Goal: Task Accomplishment & Management: Complete application form

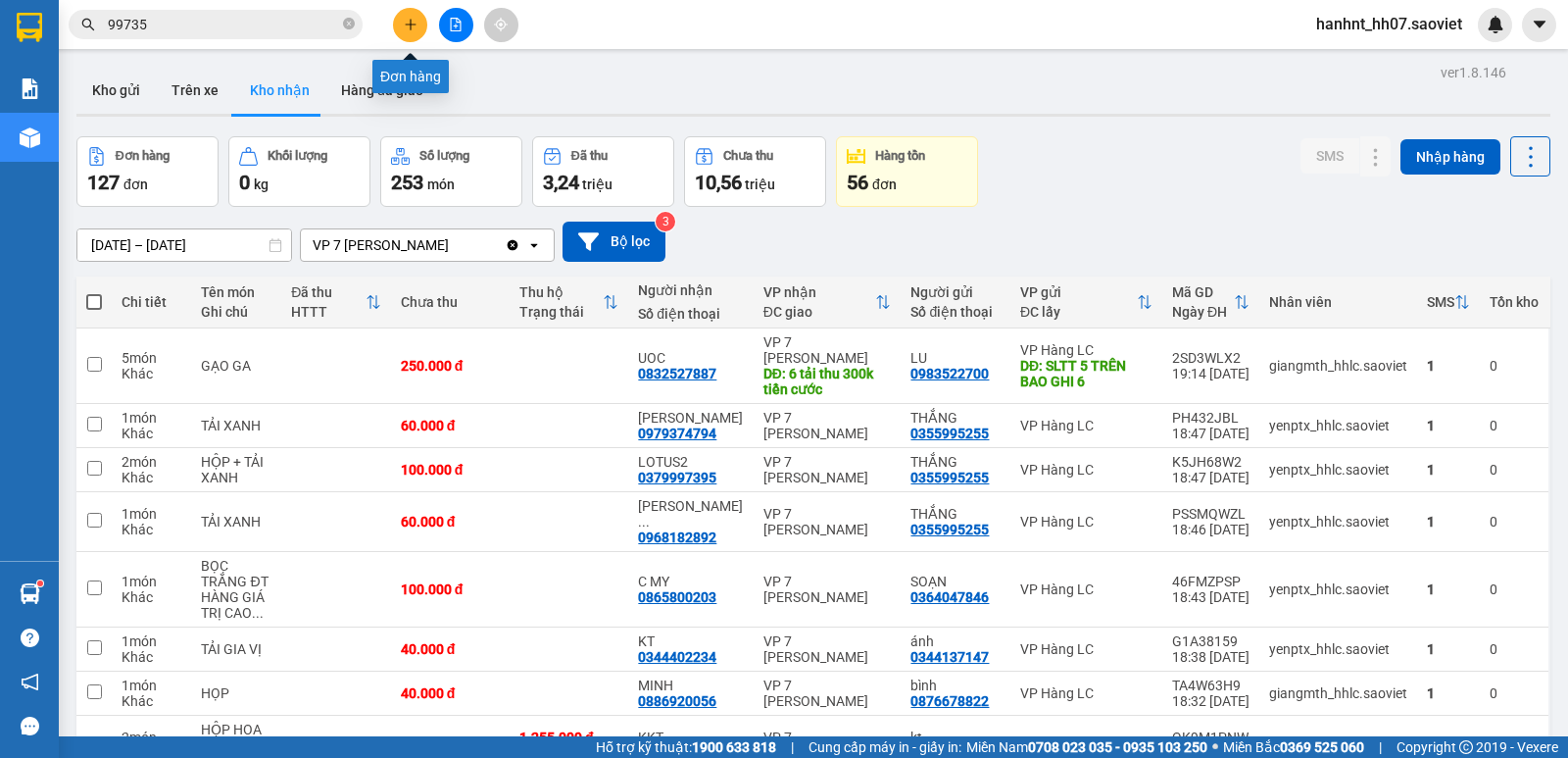
click at [418, 28] on button at bounding box center [410, 25] width 34 height 34
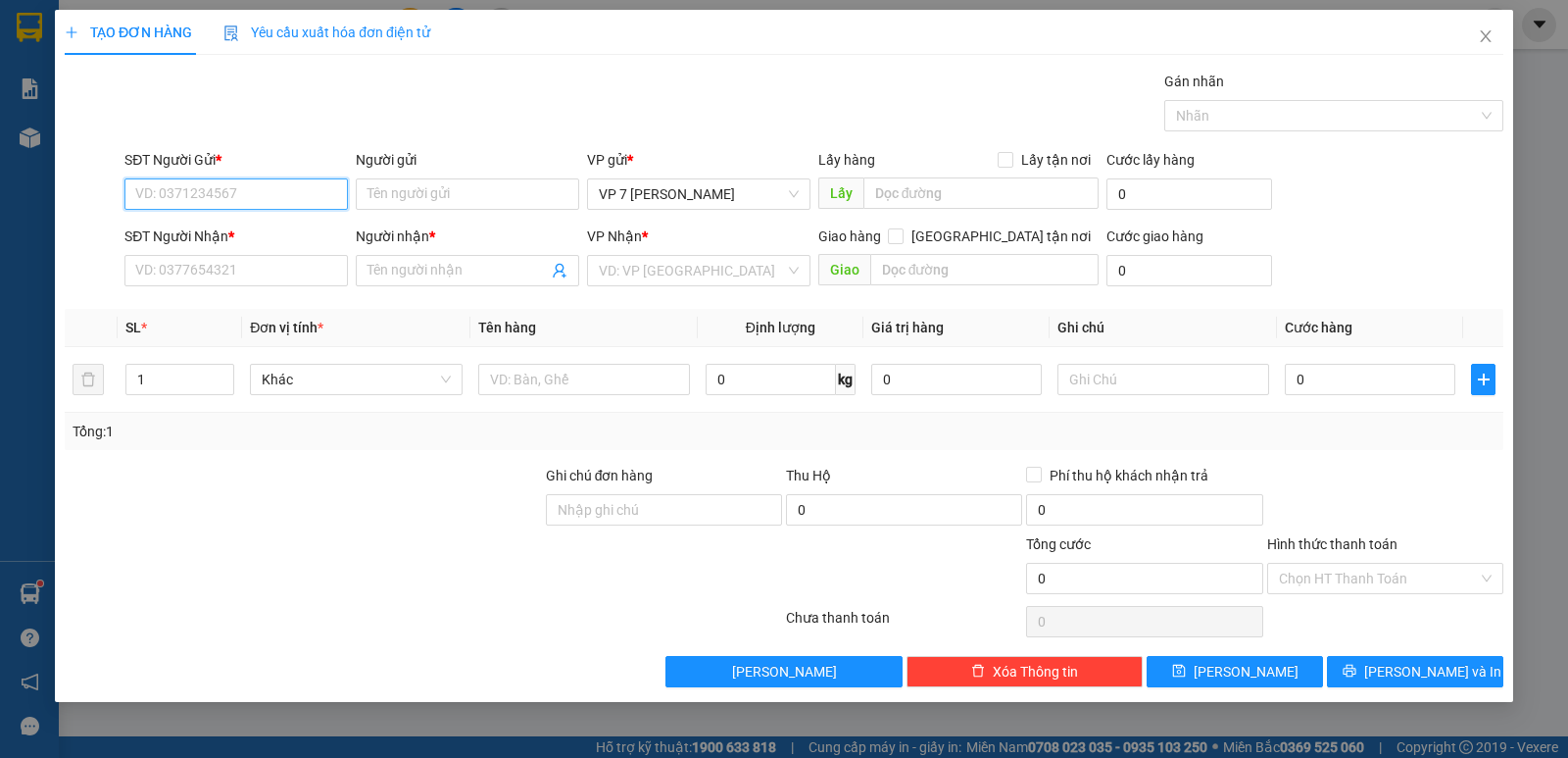
click at [224, 187] on input "SĐT Người Gửi *" at bounding box center [236, 194] width 223 height 32
click at [214, 232] on div "0971662197 - BIG C" at bounding box center [236, 233] width 200 height 22
type input "0971662197"
type input "BIG C"
type input "0971662197"
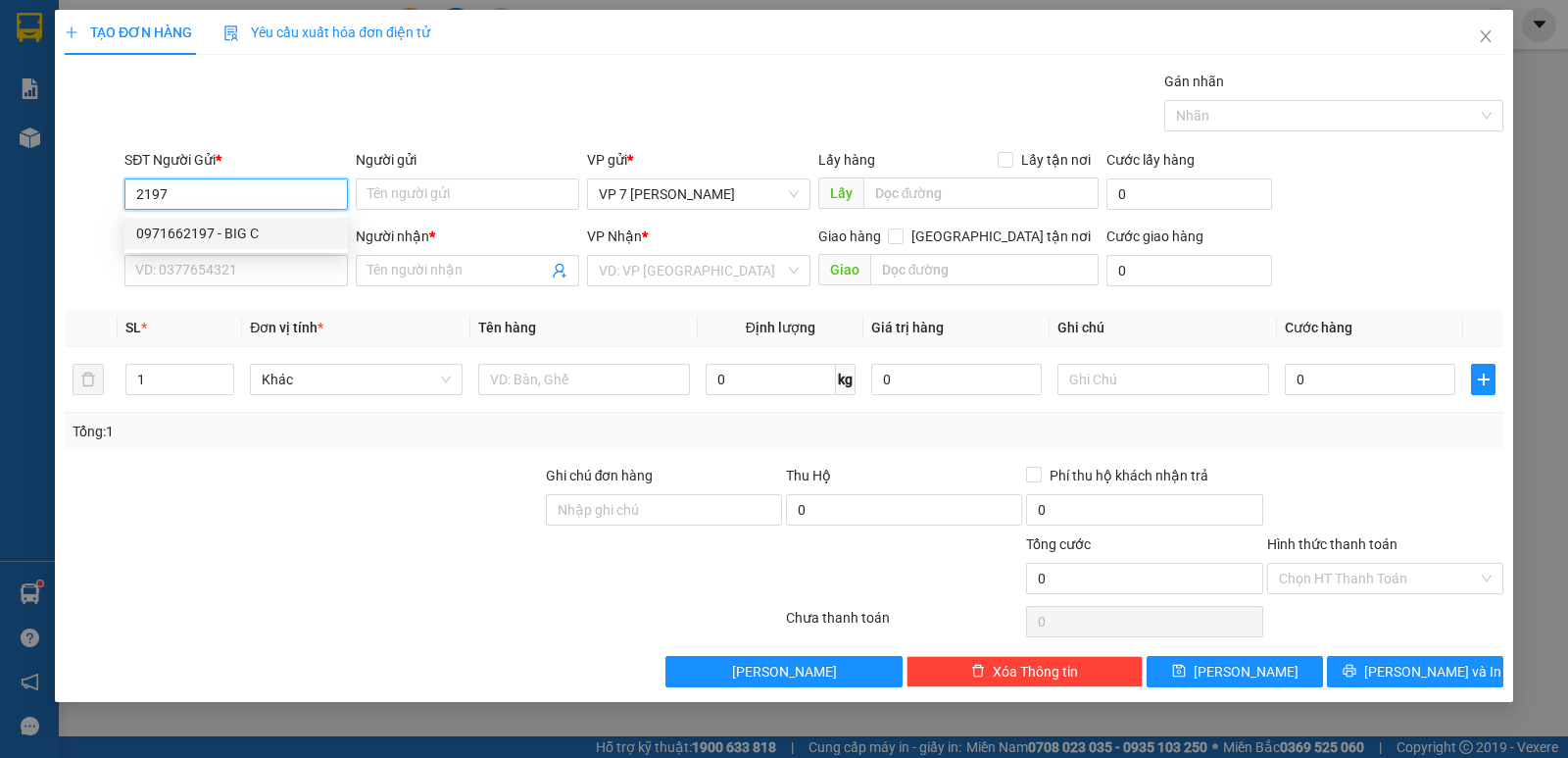
type input "BIG C"
checkbox input "true"
type input "Go Lào cai"
type input "70.000"
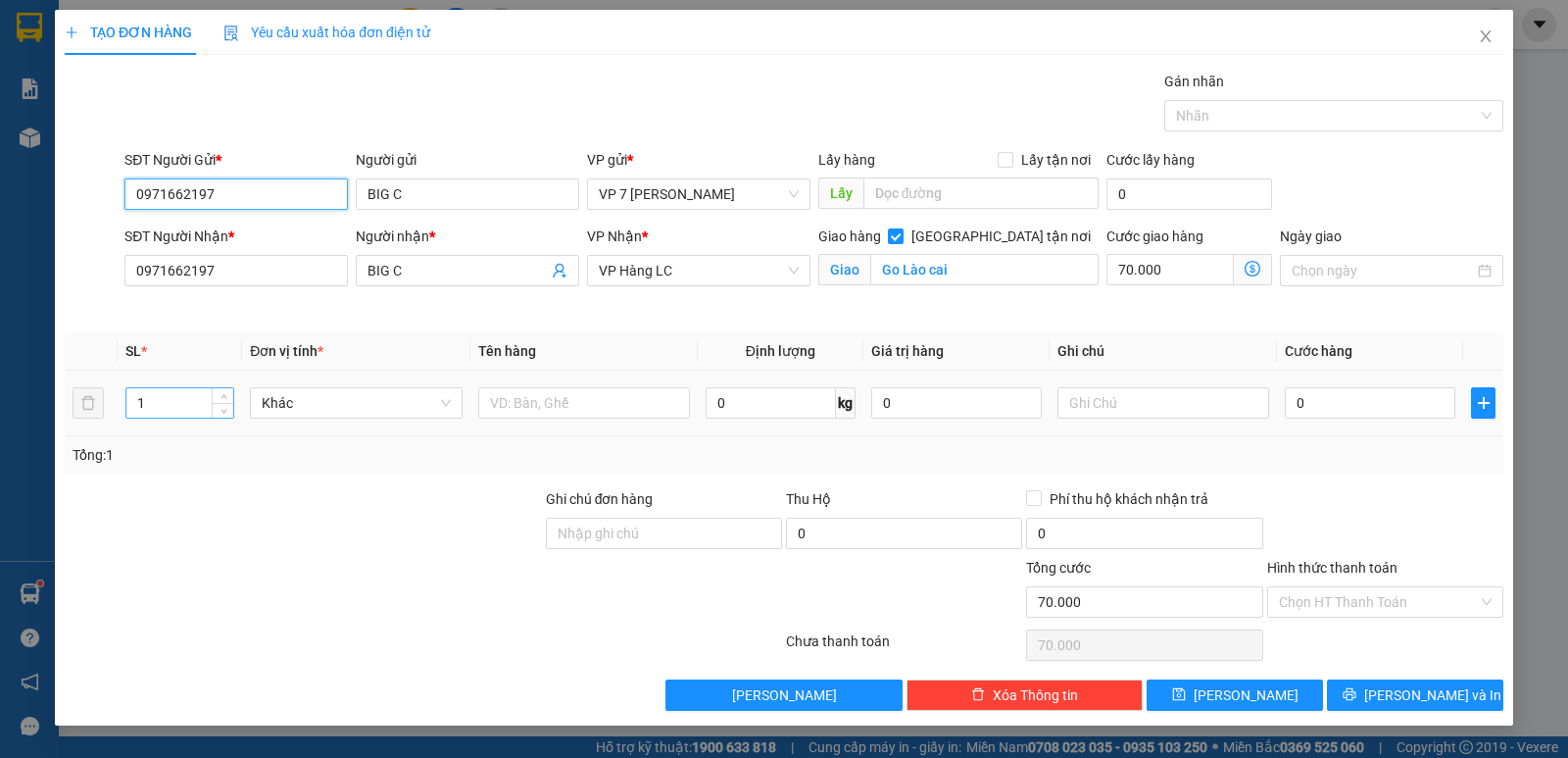
type input "0971662197"
click at [184, 395] on input "1" at bounding box center [179, 403] width 107 height 30
type input "5"
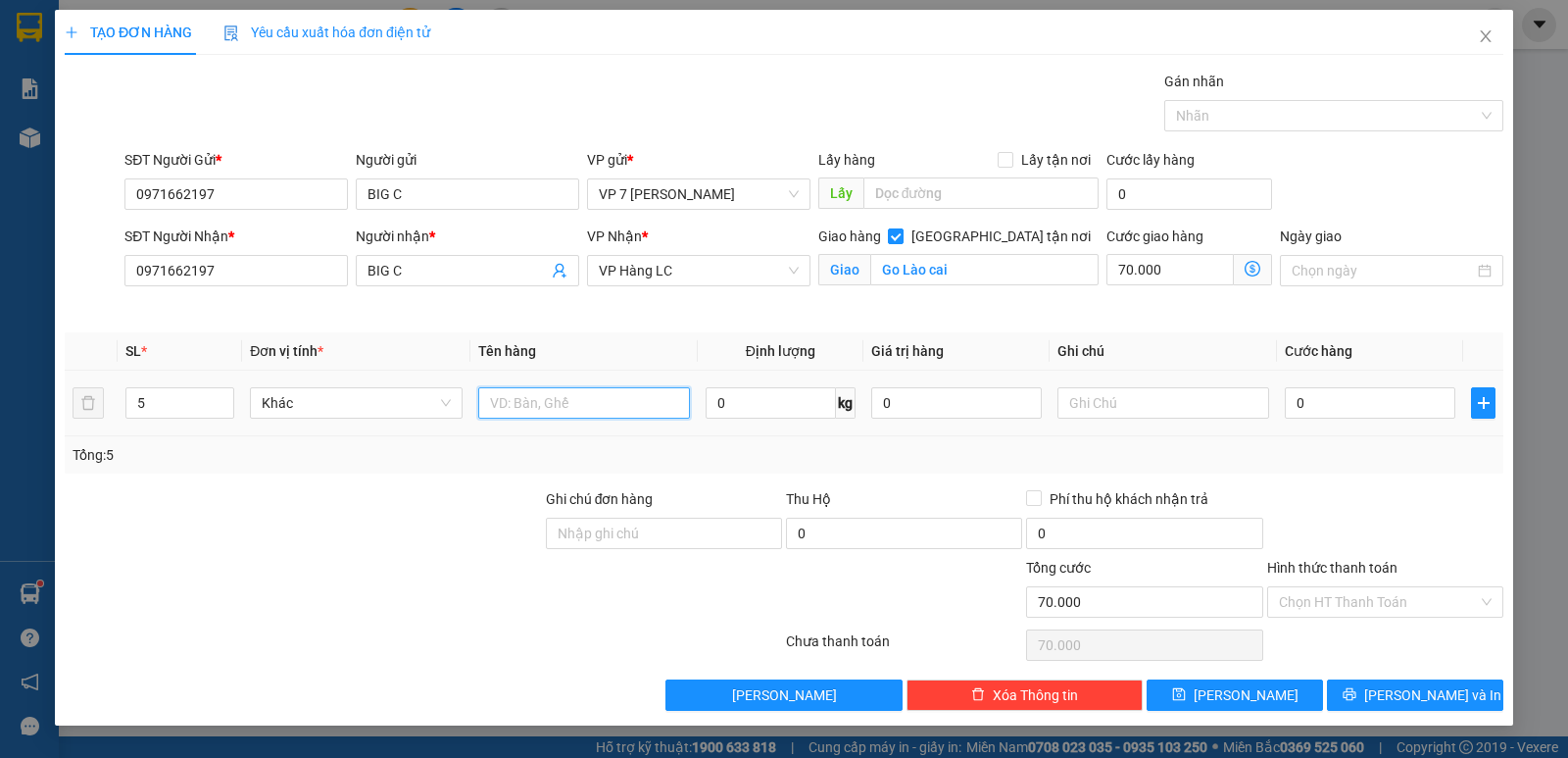
click at [576, 410] on input "text" at bounding box center [583, 403] width 212 height 32
type input "xốp"
click at [1349, 404] on input "0" at bounding box center [1370, 403] width 170 height 32
type input "3"
type input "70.003"
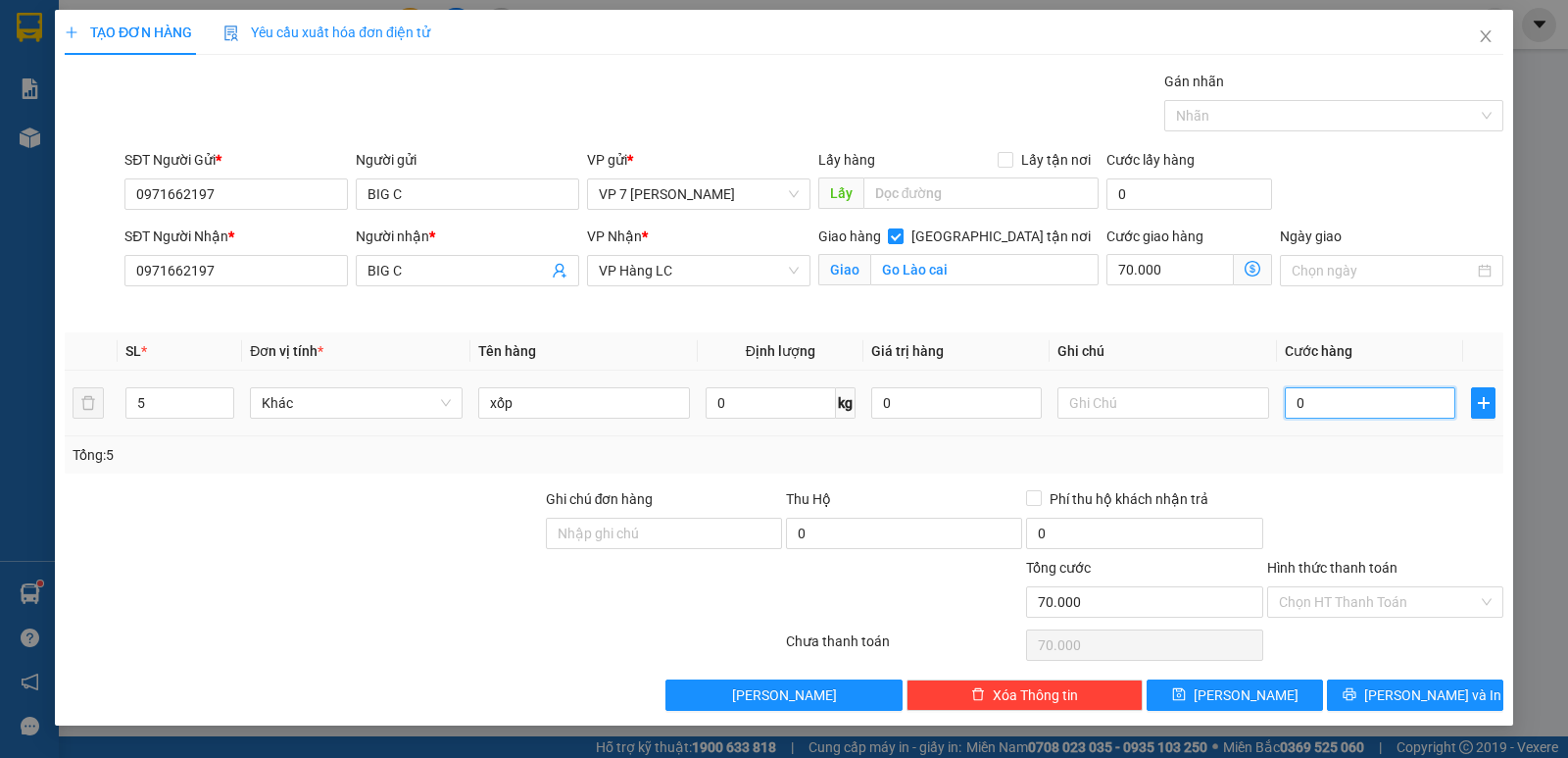
type input "70.003"
type input "35"
type input "70.035"
type input "350"
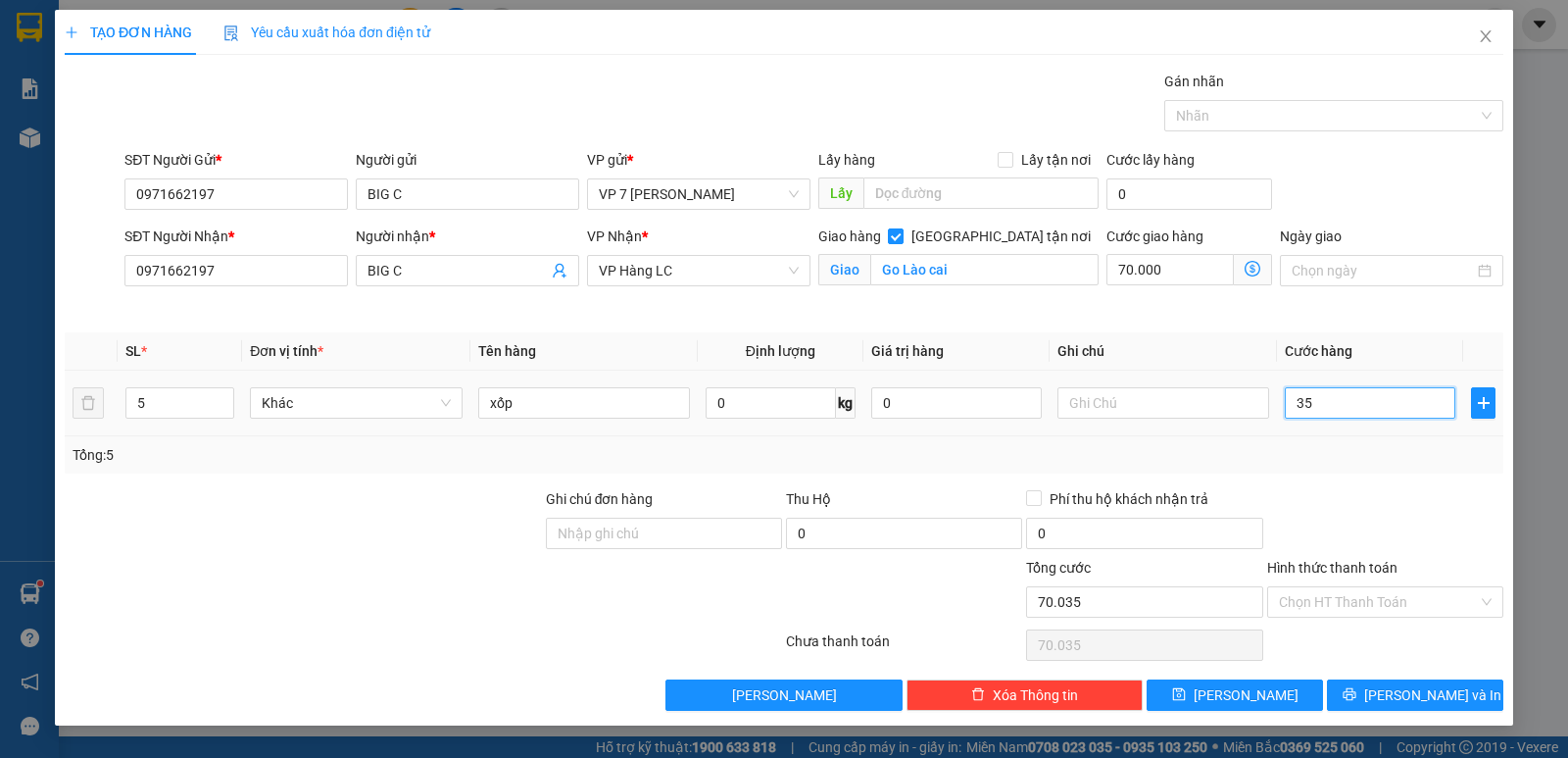
type input "70.350"
type input "350.000"
type input "420.000"
click at [1334, 483] on div "Transit Pickup Surcharge Ids Transit Deliver Surcharge Ids Transit Deliver Surc…" at bounding box center [784, 390] width 1439 height 640
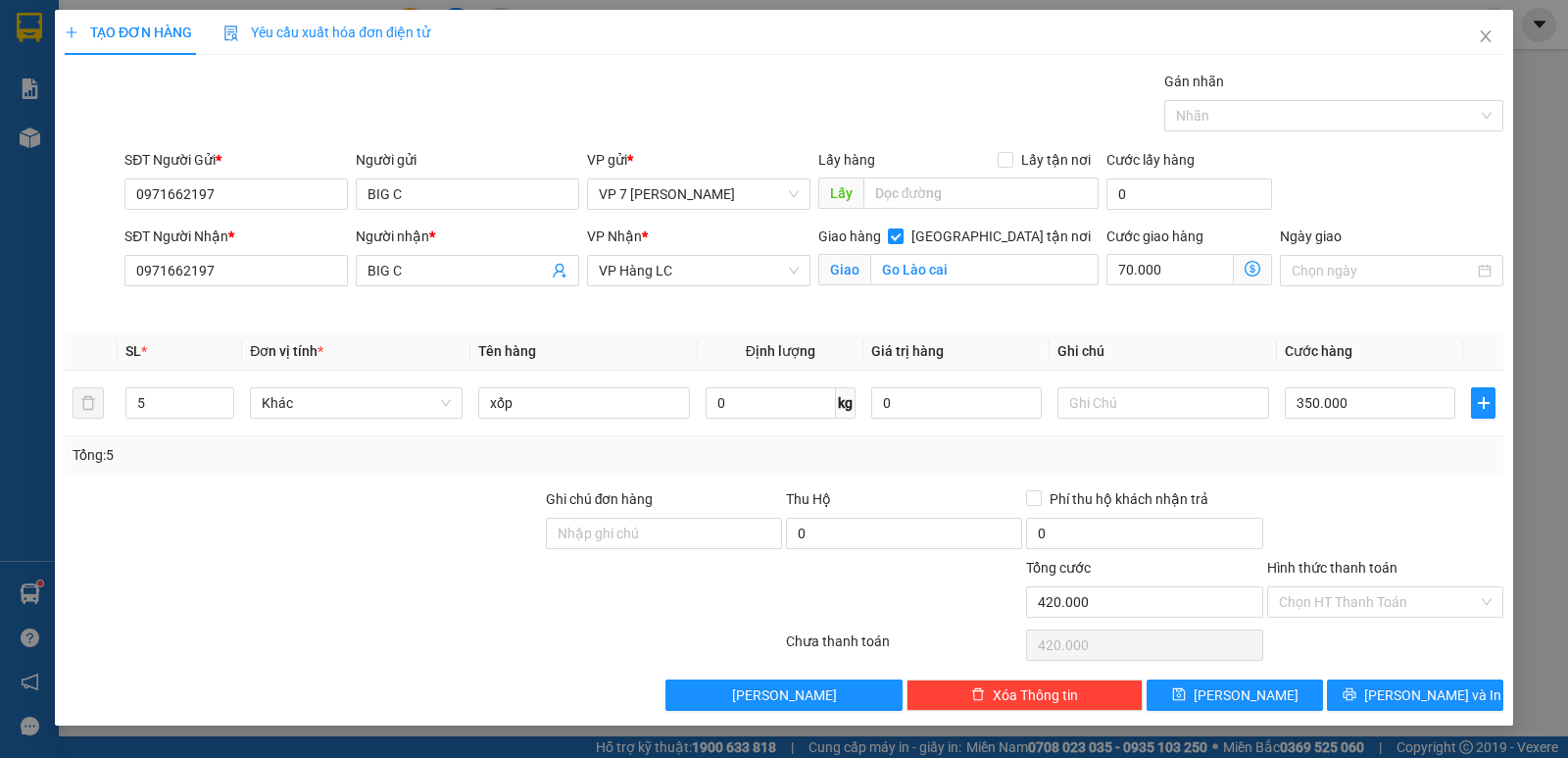
click at [1328, 562] on label "Hình thức thanh toán" at bounding box center [1332, 568] width 130 height 16
click at [1328, 588] on input "Hình thức thanh toán" at bounding box center [1379, 603] width 199 height 30
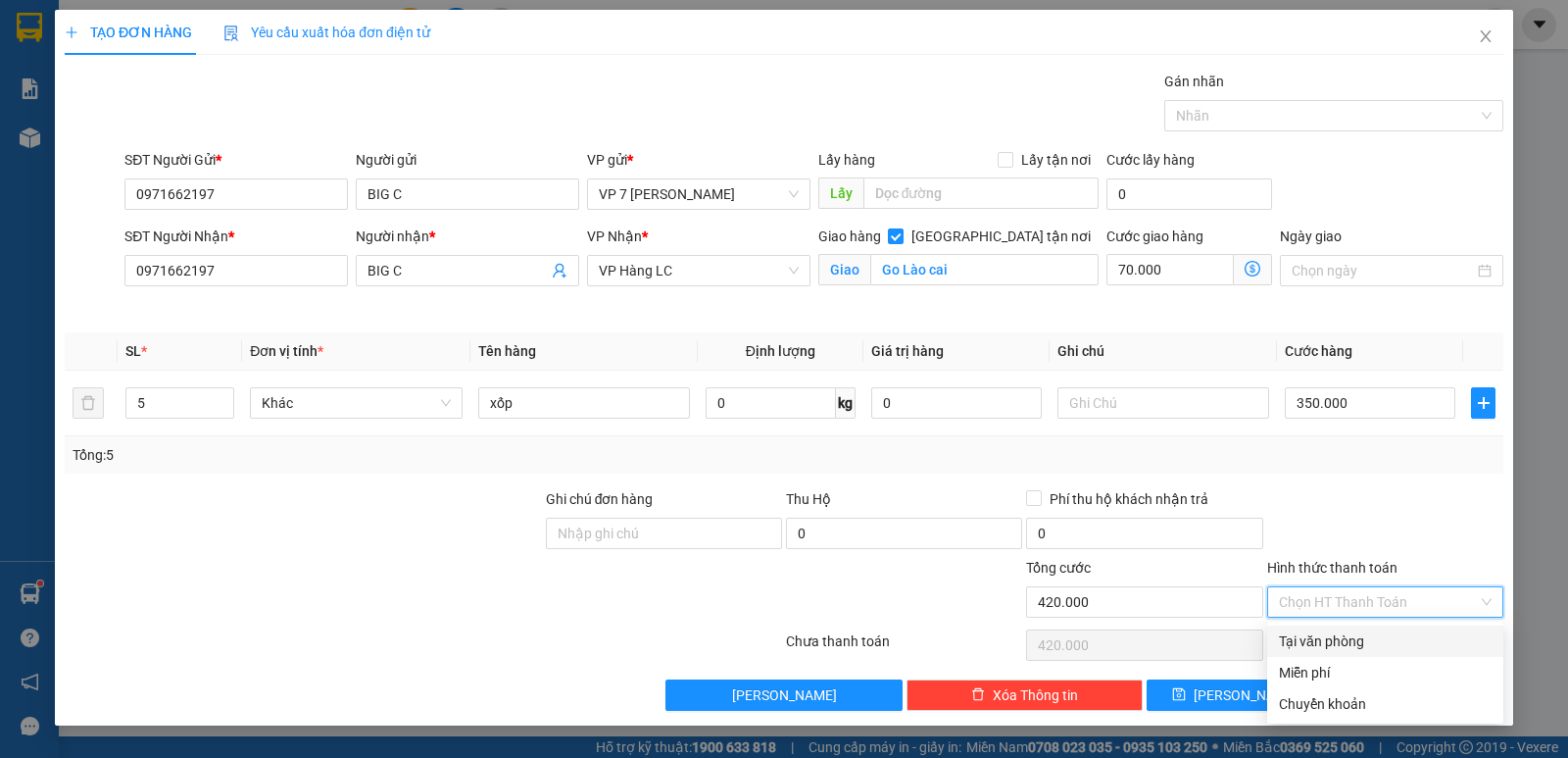
click at [1341, 636] on div "Tại văn phòng" at bounding box center [1386, 641] width 213 height 22
type input "0"
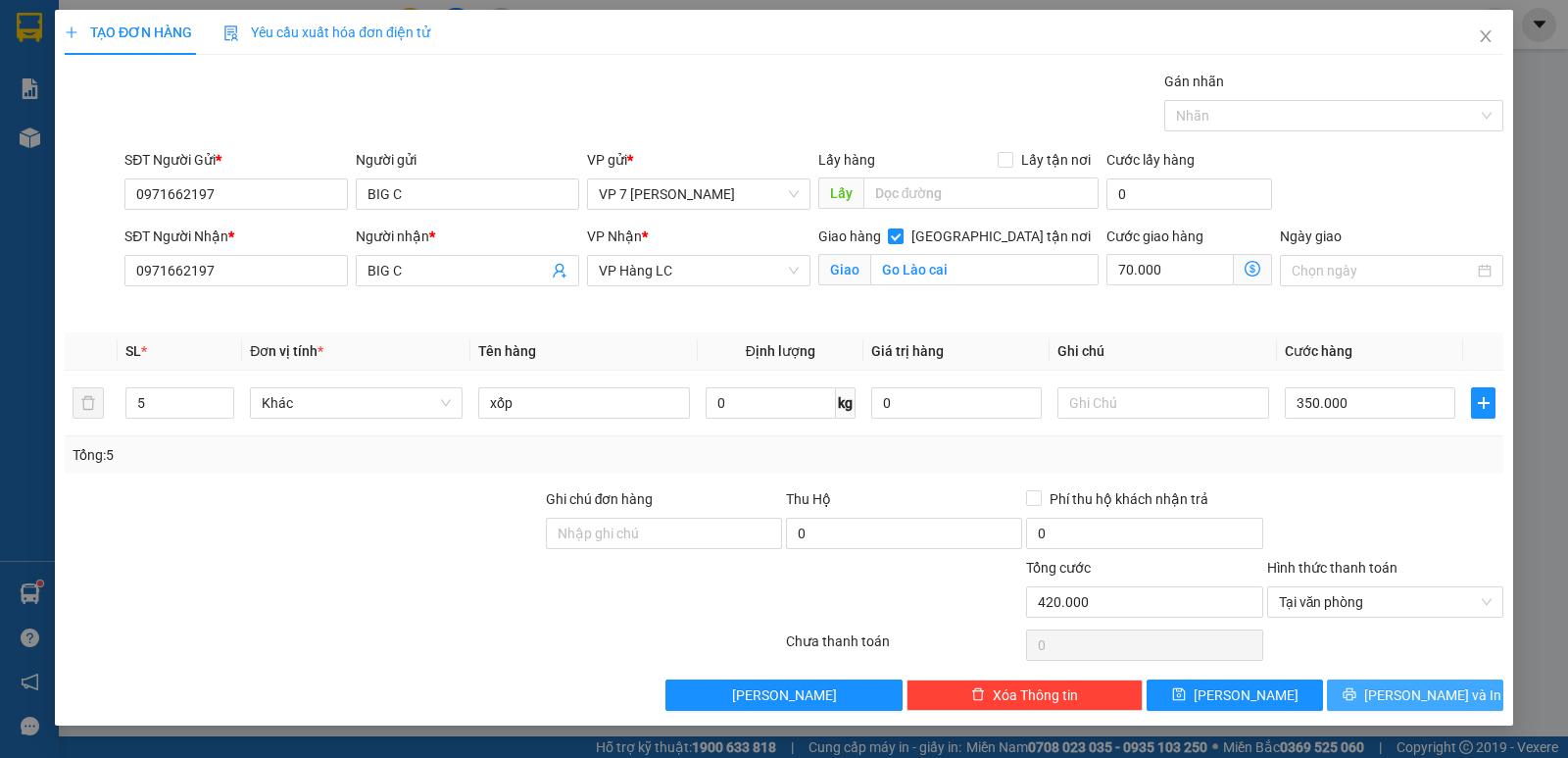
click at [1366, 693] on button "[PERSON_NAME] và In" at bounding box center [1415, 695] width 176 height 32
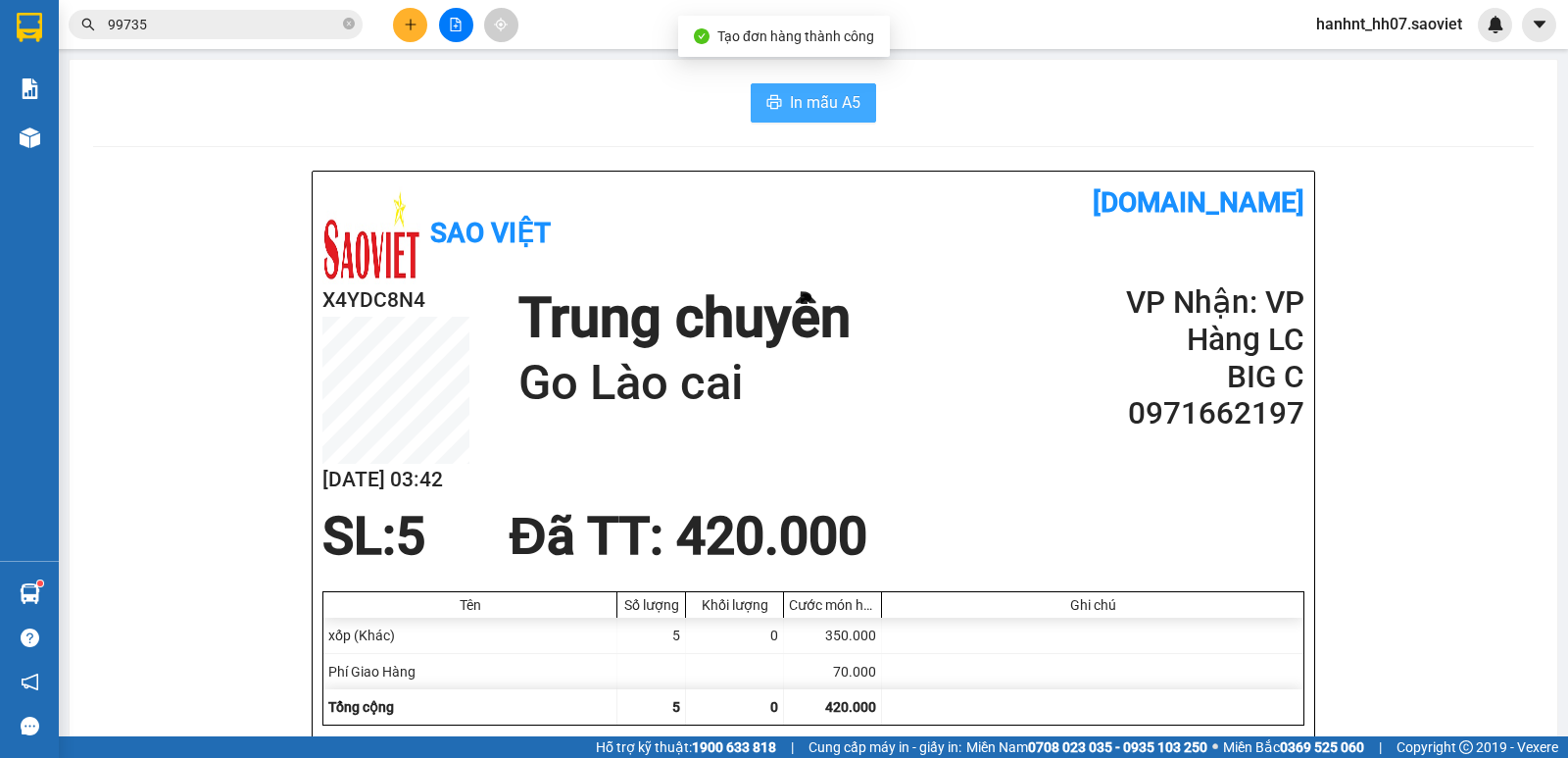
click at [811, 108] on span "In mẫu A5" at bounding box center [824, 103] width 71 height 25
click at [313, 26] on input "99735" at bounding box center [223, 25] width 231 height 22
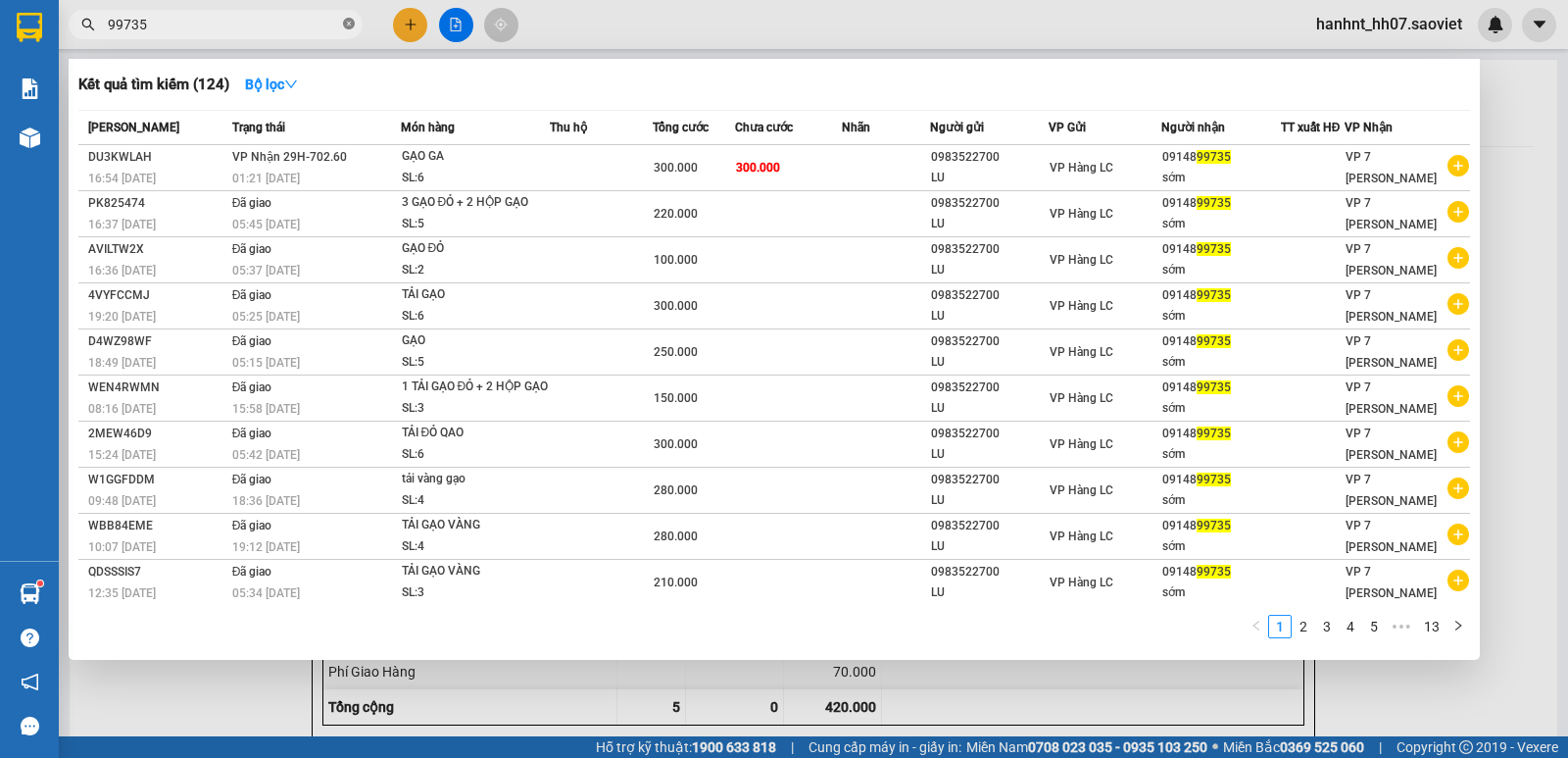
click at [343, 21] on icon "close-circle" at bounding box center [349, 24] width 12 height 12
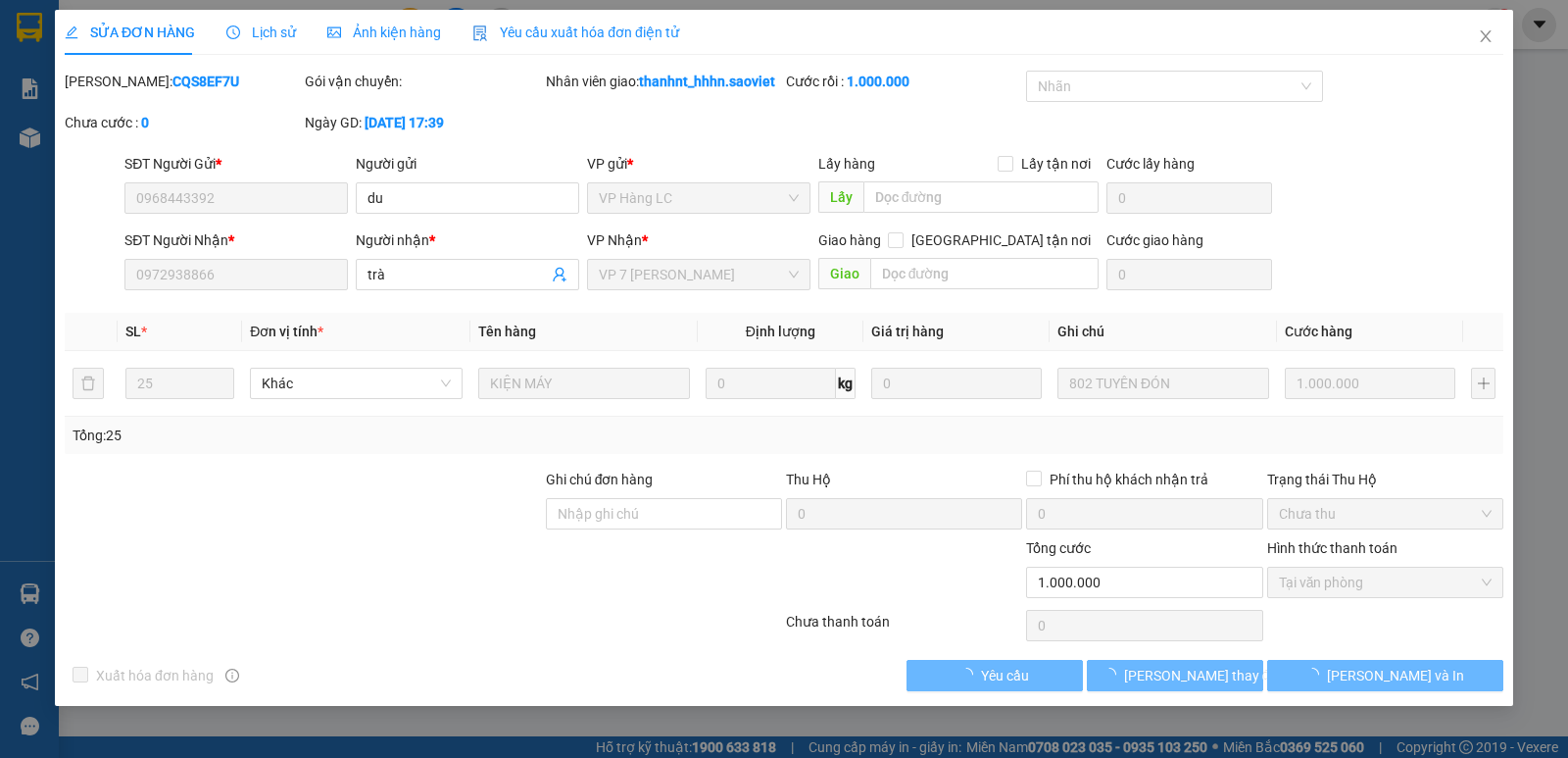
type input "0968443392"
type input "du"
type input "0972938866"
type input "trà"
type input "0"
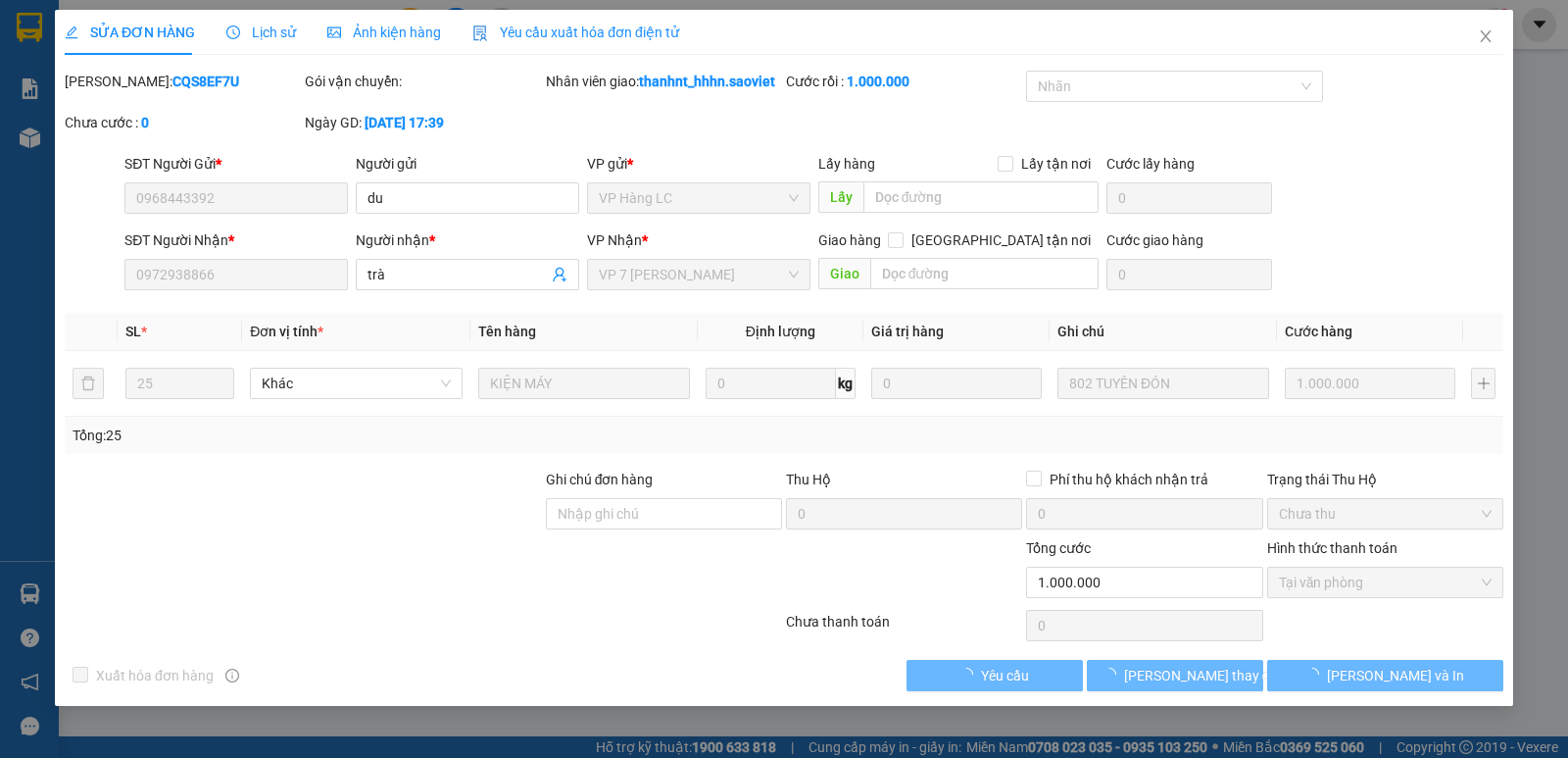
type input "1.000.000"
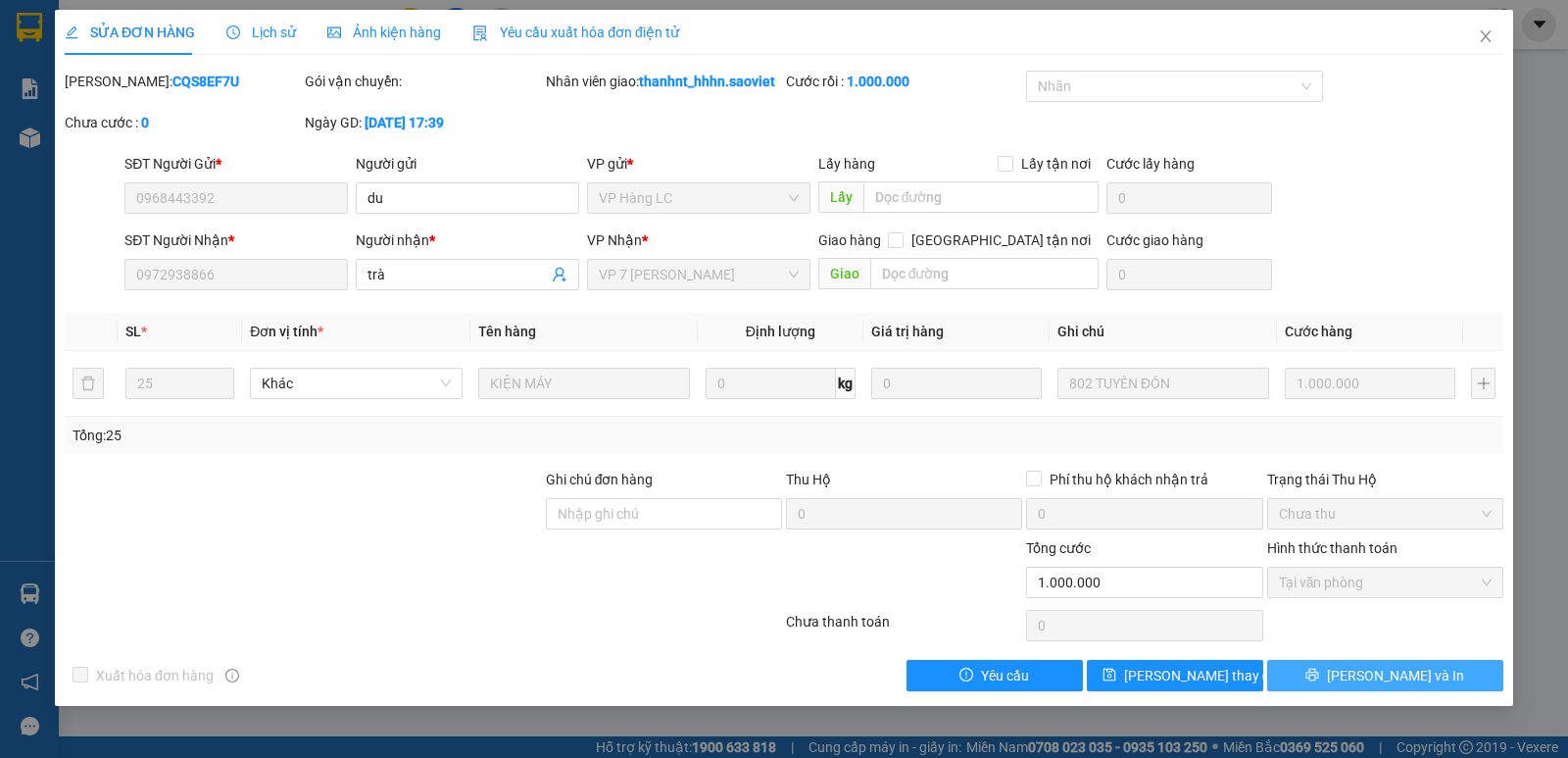
click at [1298, 668] on button "[PERSON_NAME] và In" at bounding box center [1385, 676] width 236 height 32
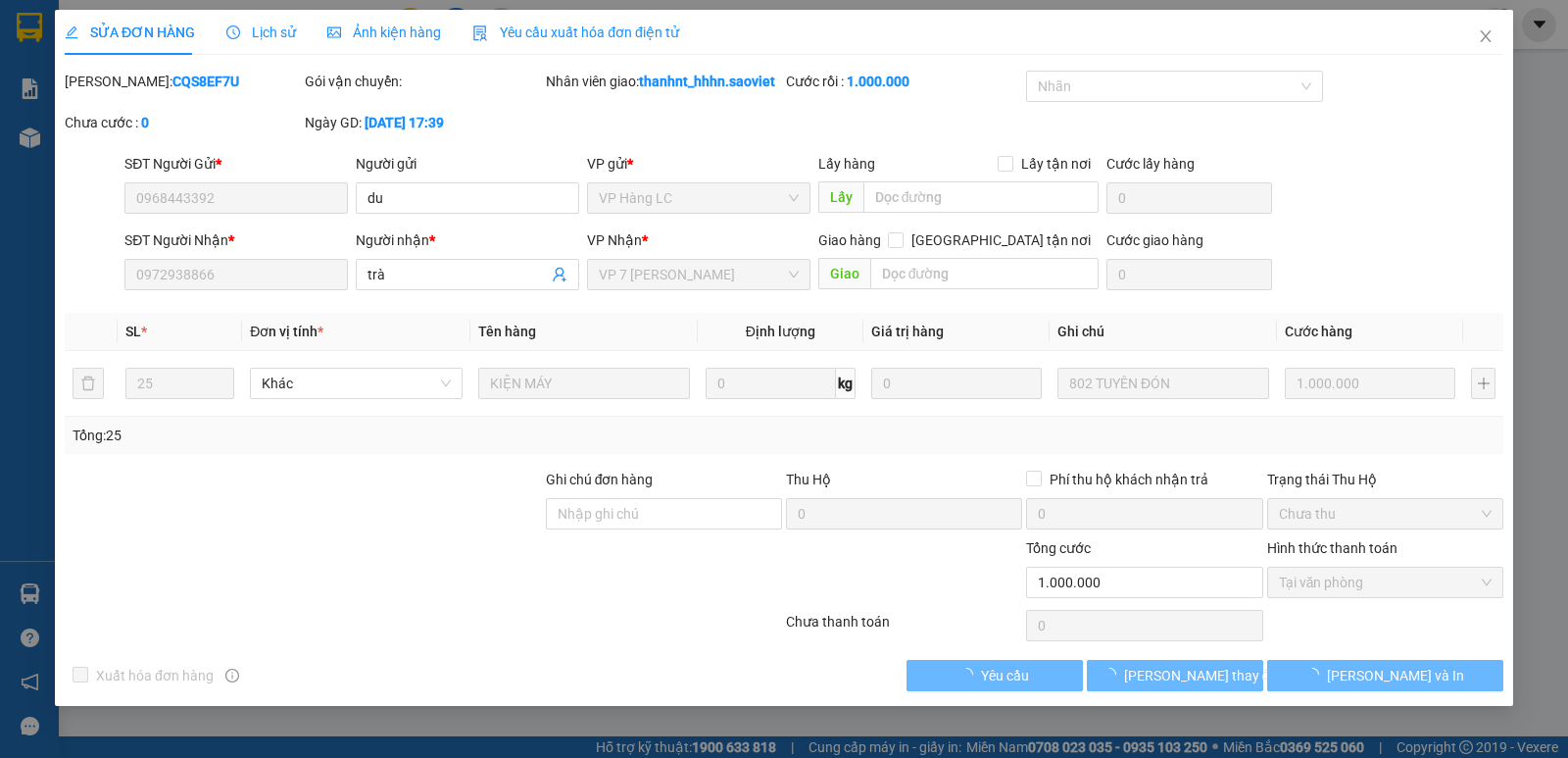
type input "0968443392"
type input "du"
type input "0972938866"
type input "trà"
type input "0"
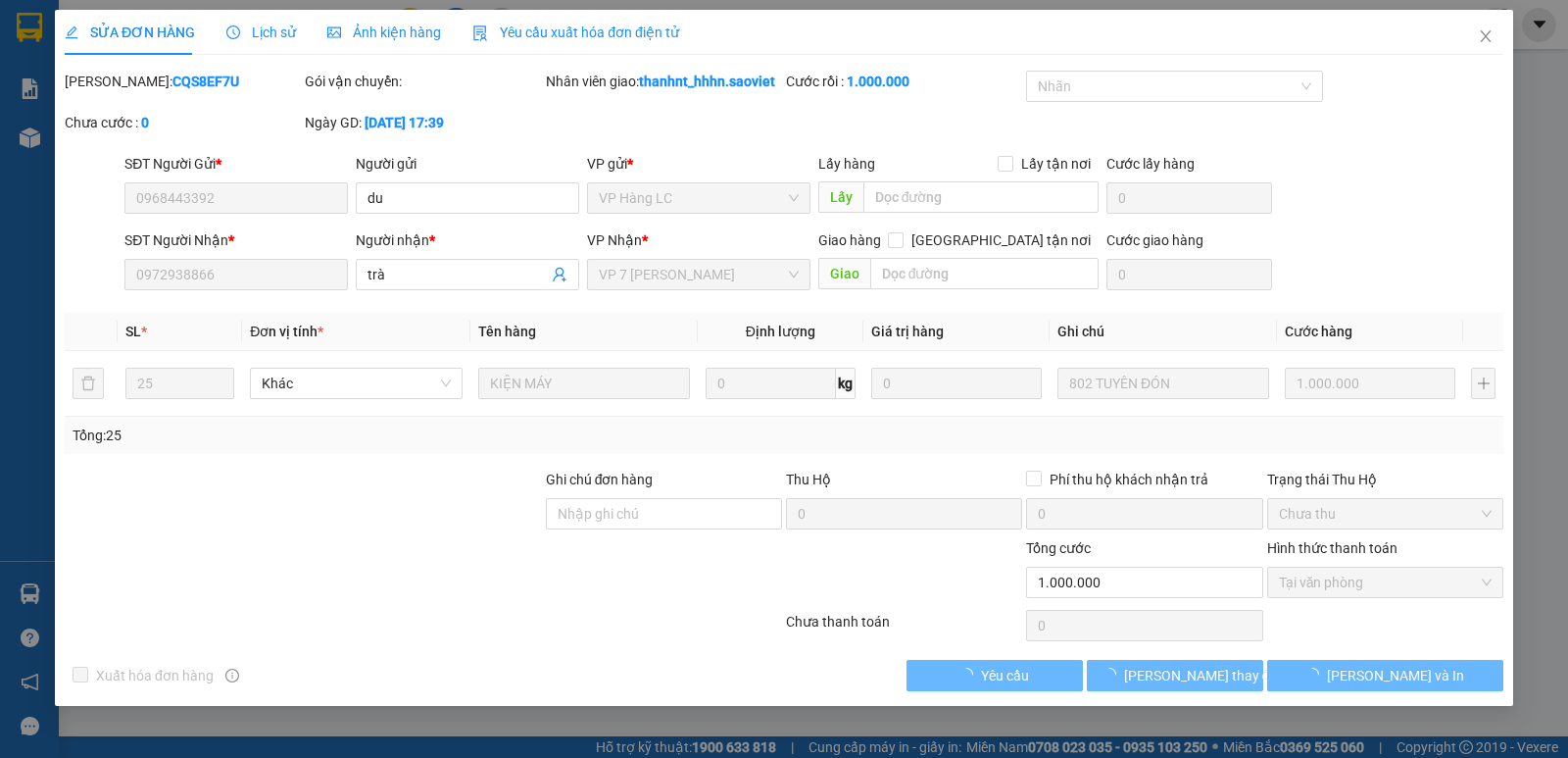
type input "1.000.000"
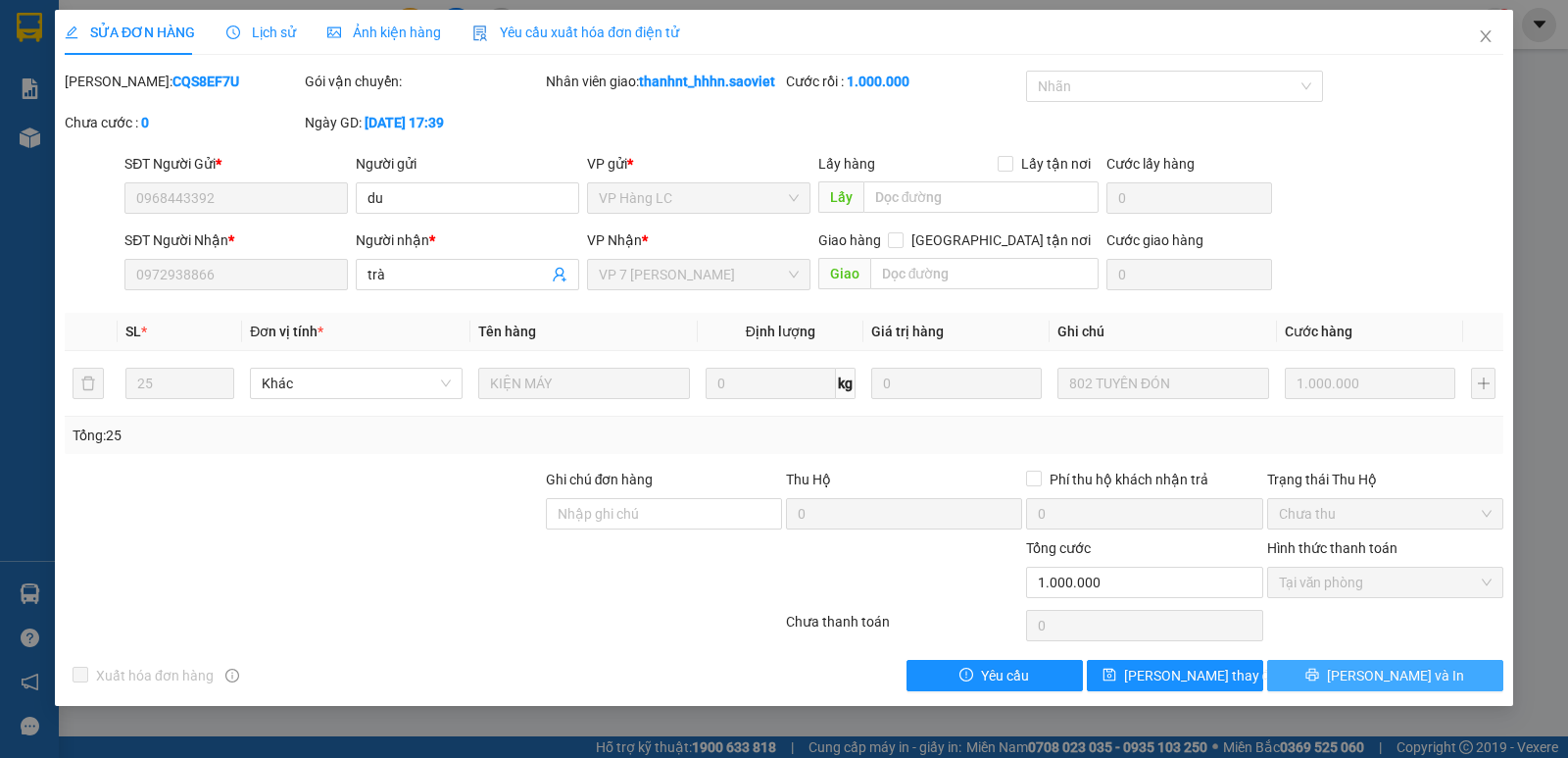
click at [1362, 684] on button "[PERSON_NAME] và In" at bounding box center [1385, 676] width 236 height 32
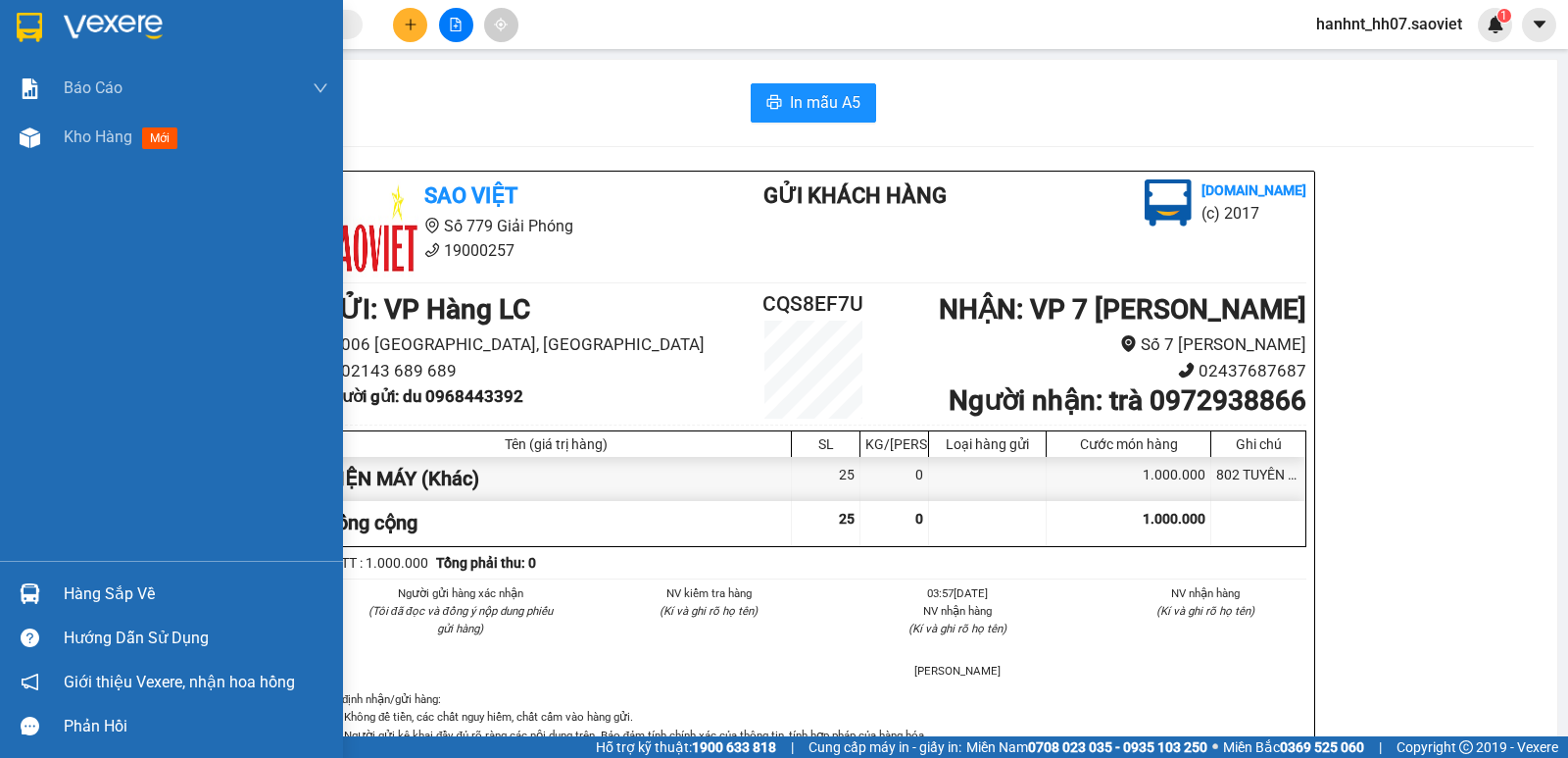
click at [86, 586] on div "Hàng sắp về" at bounding box center [196, 595] width 265 height 30
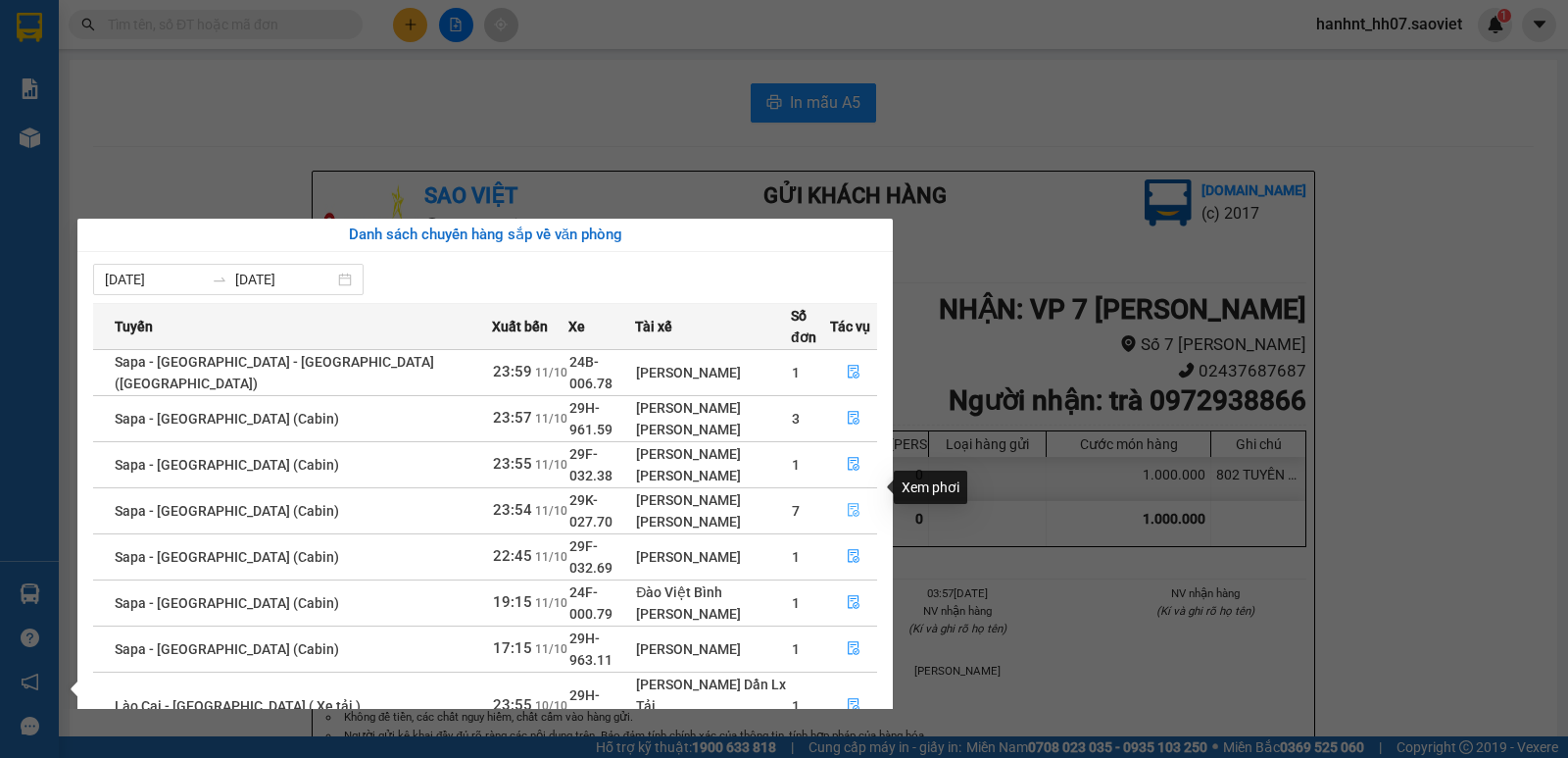
click at [847, 503] on icon "file-done" at bounding box center [854, 510] width 14 height 14
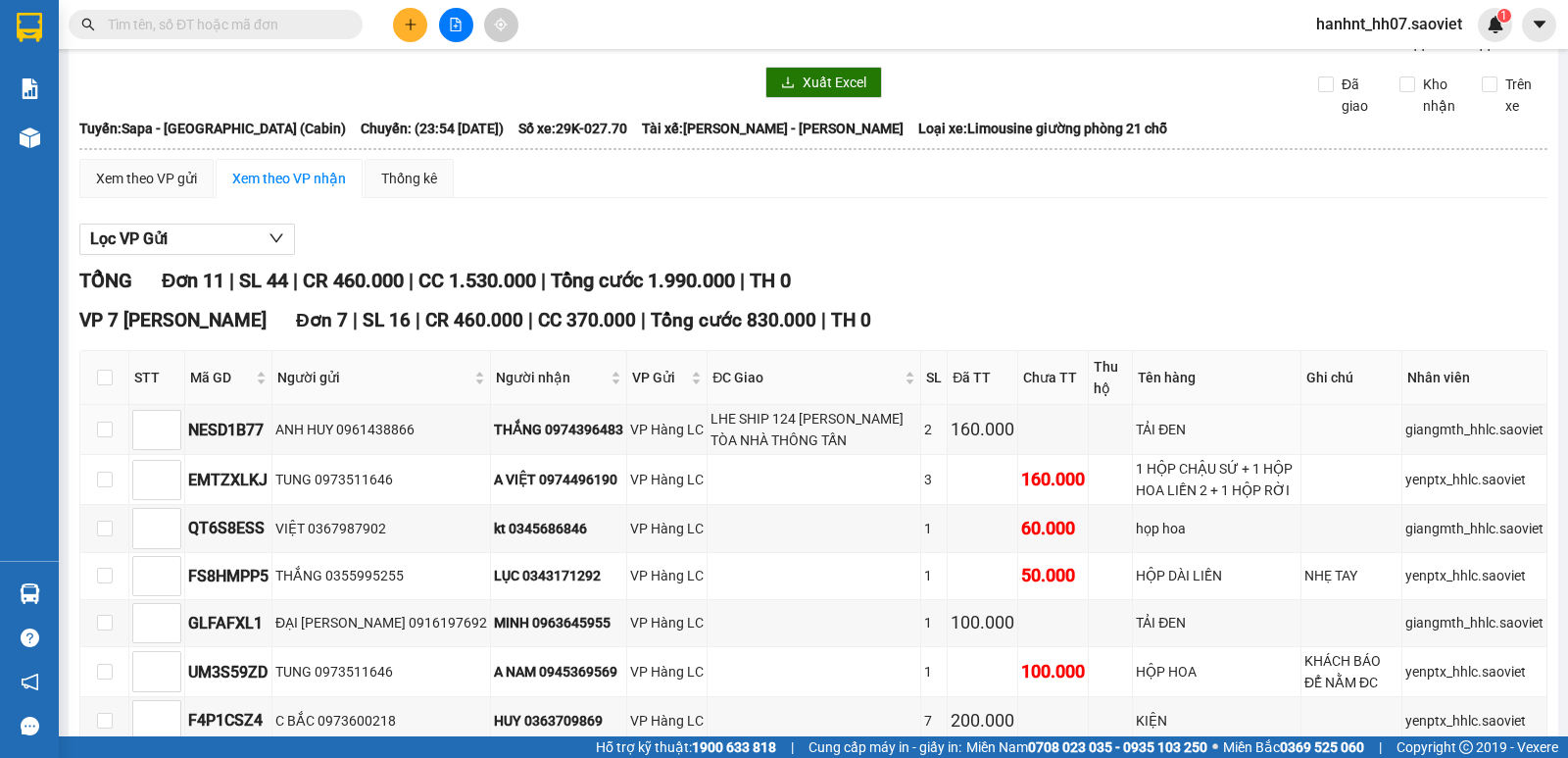
scroll to position [66, 0]
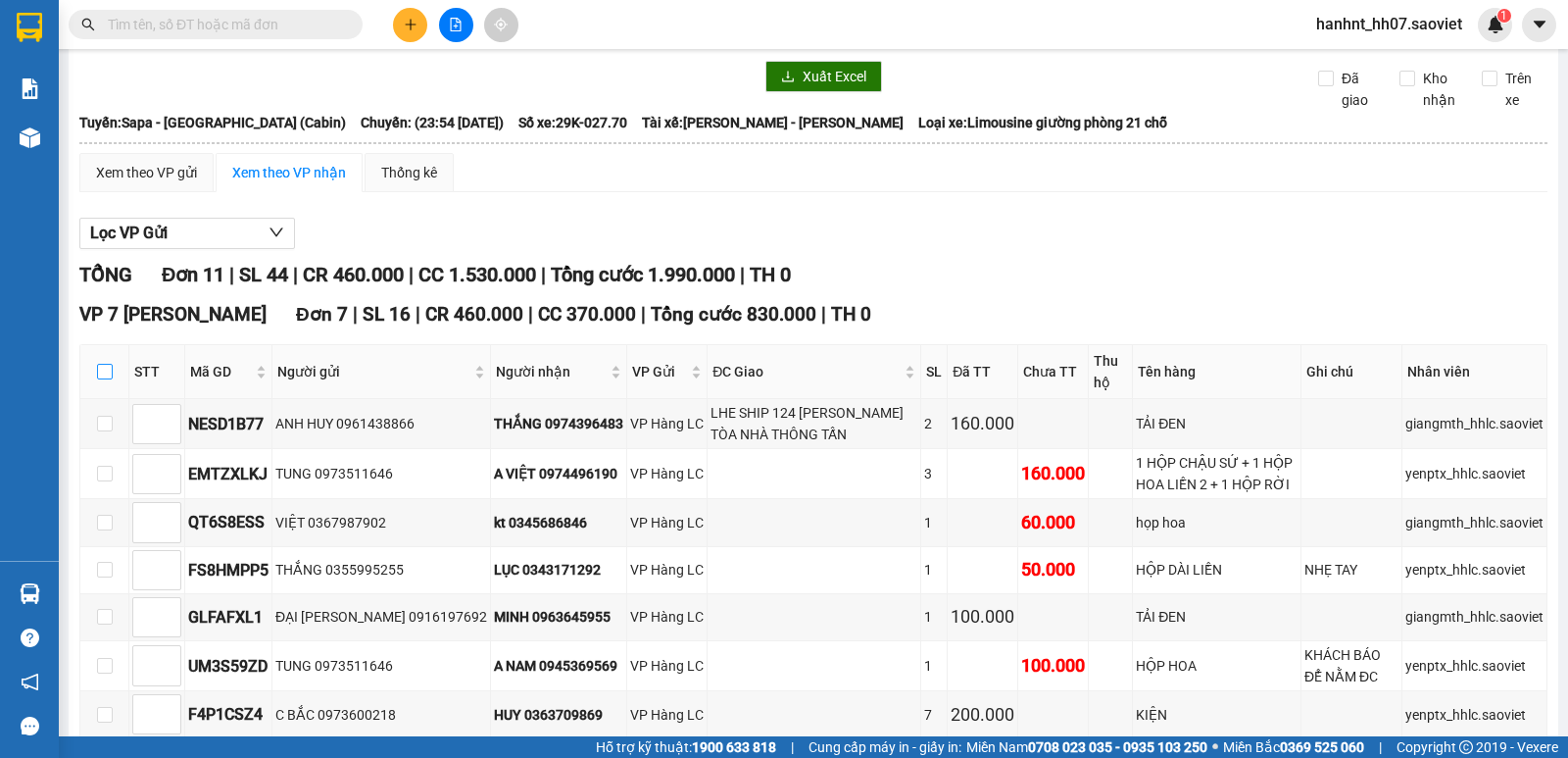
click at [110, 370] on input "checkbox" at bounding box center [105, 372] width 16 height 16
checkbox input "true"
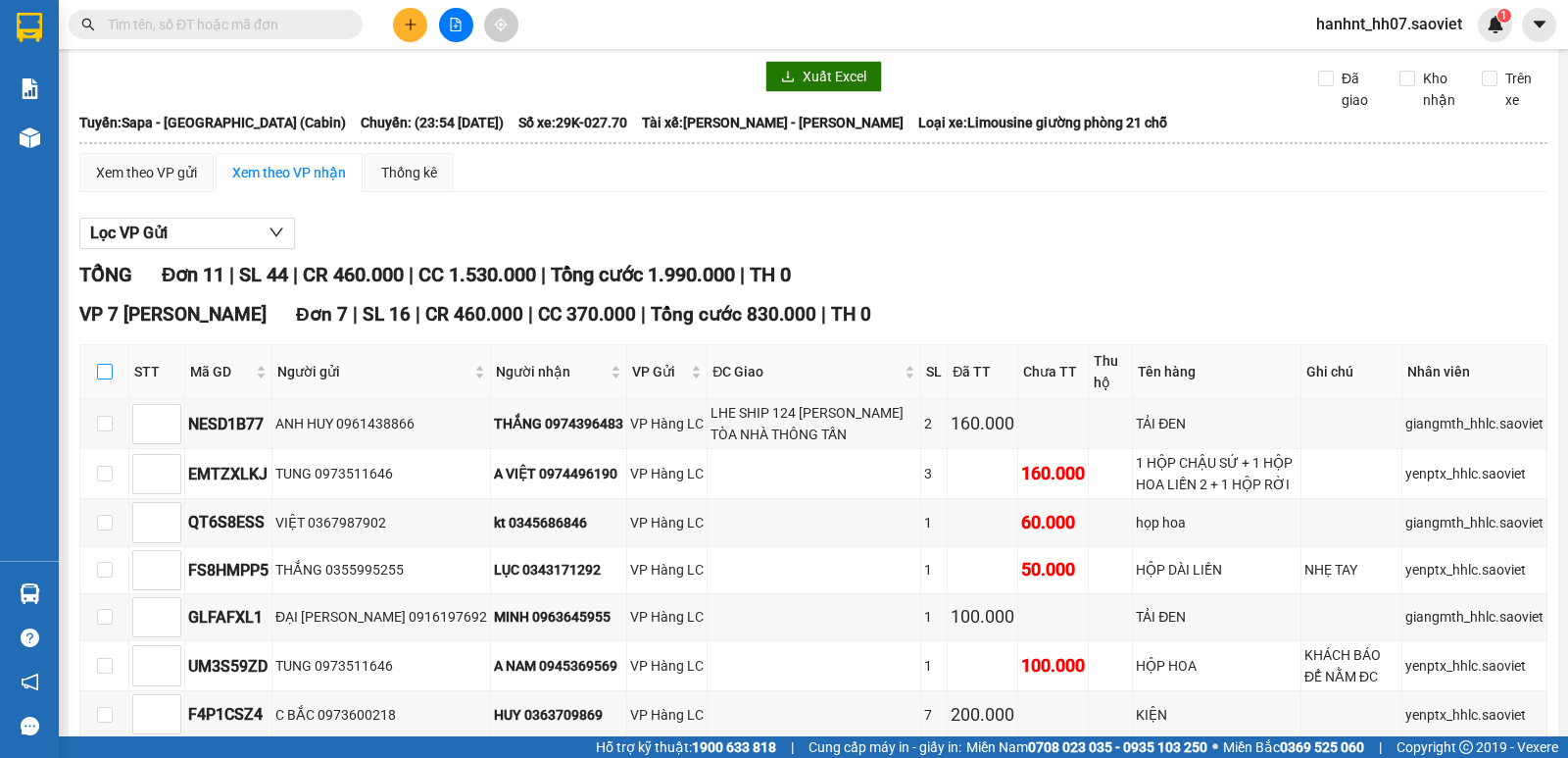
checkbox input "true"
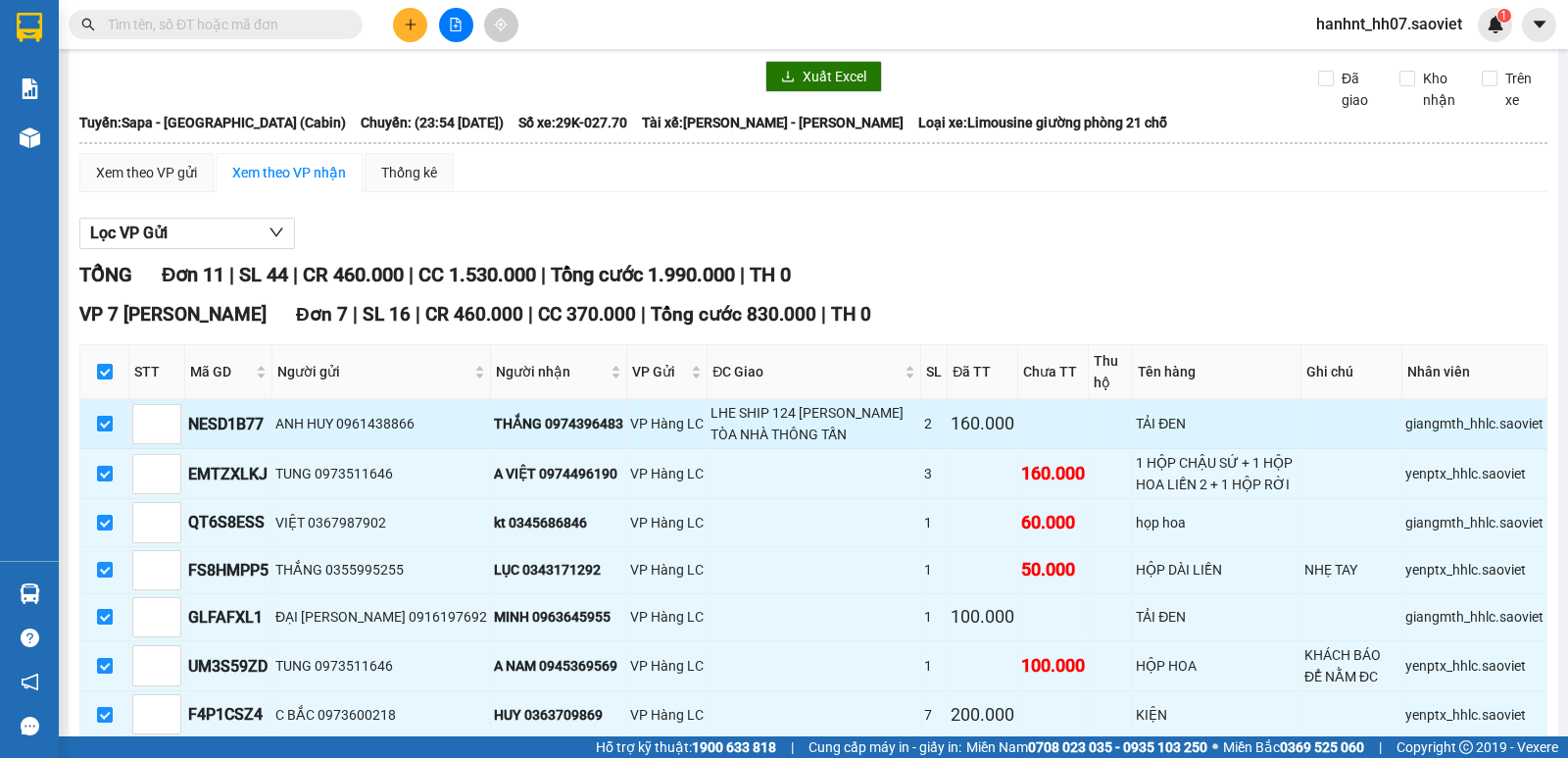
click at [98, 426] on input "checkbox" at bounding box center [105, 423] width 16 height 16
checkbox input "false"
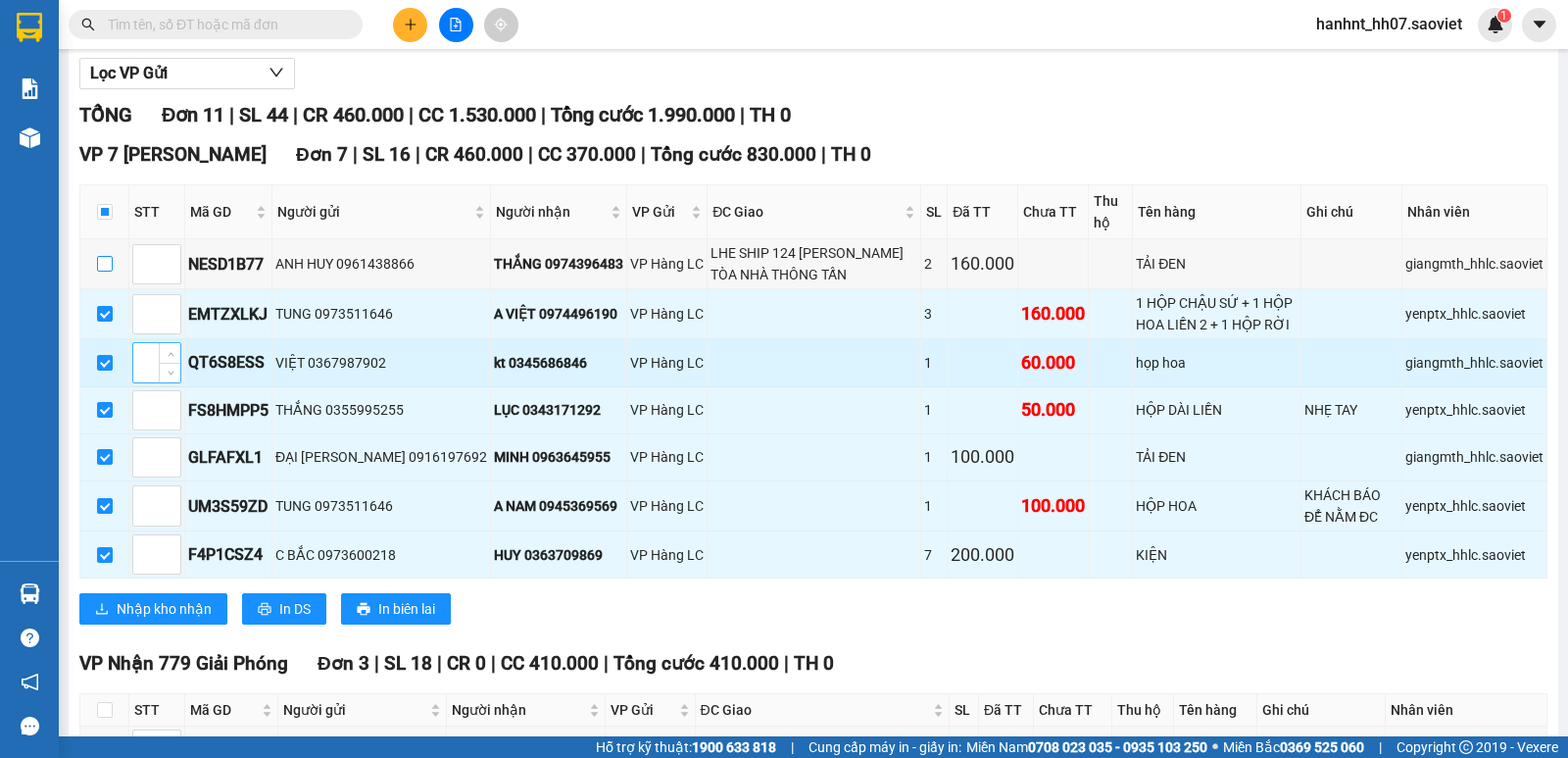
scroll to position [228, 0]
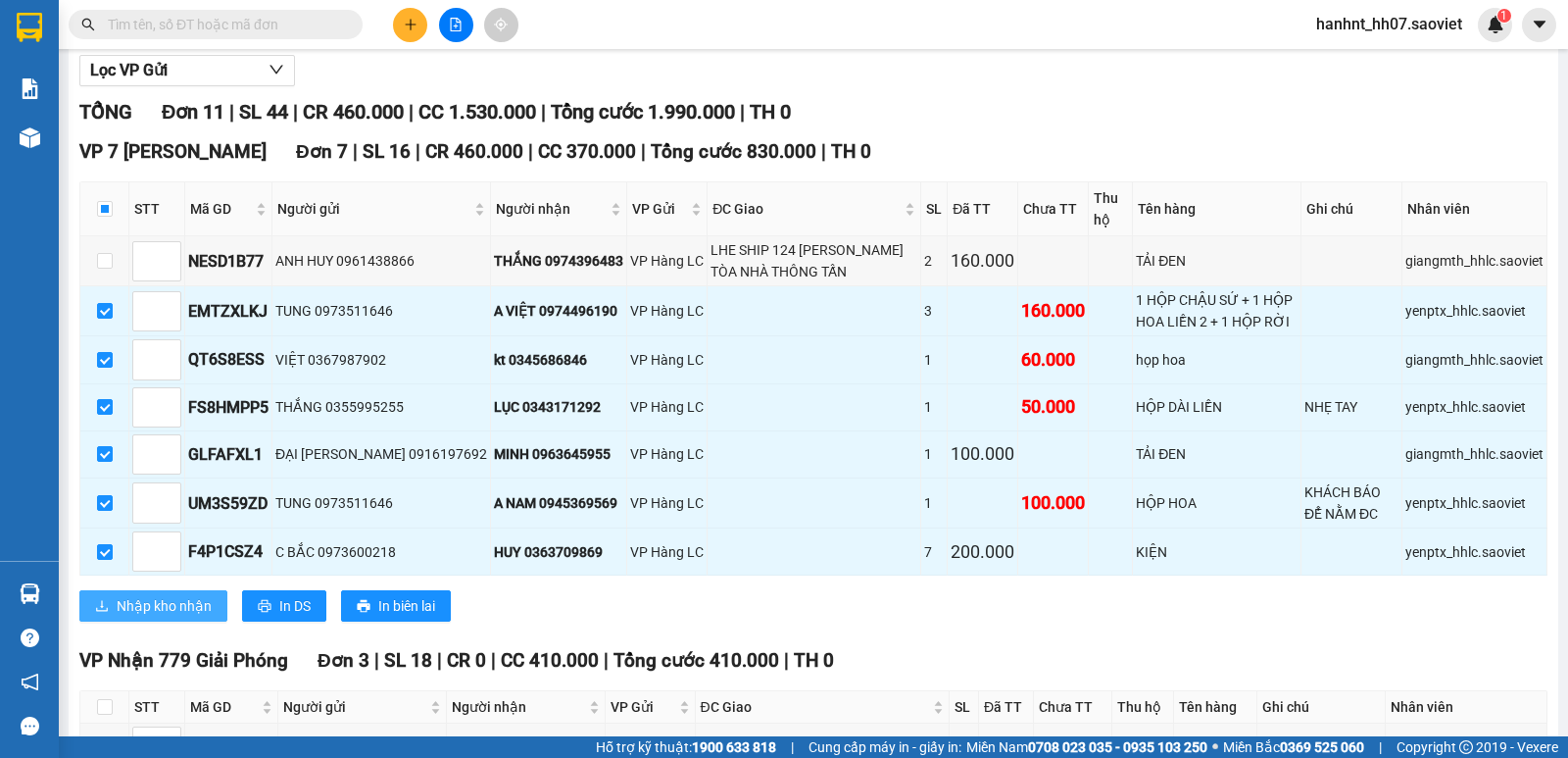
click at [156, 602] on span "Nhập kho nhận" at bounding box center [163, 607] width 95 height 22
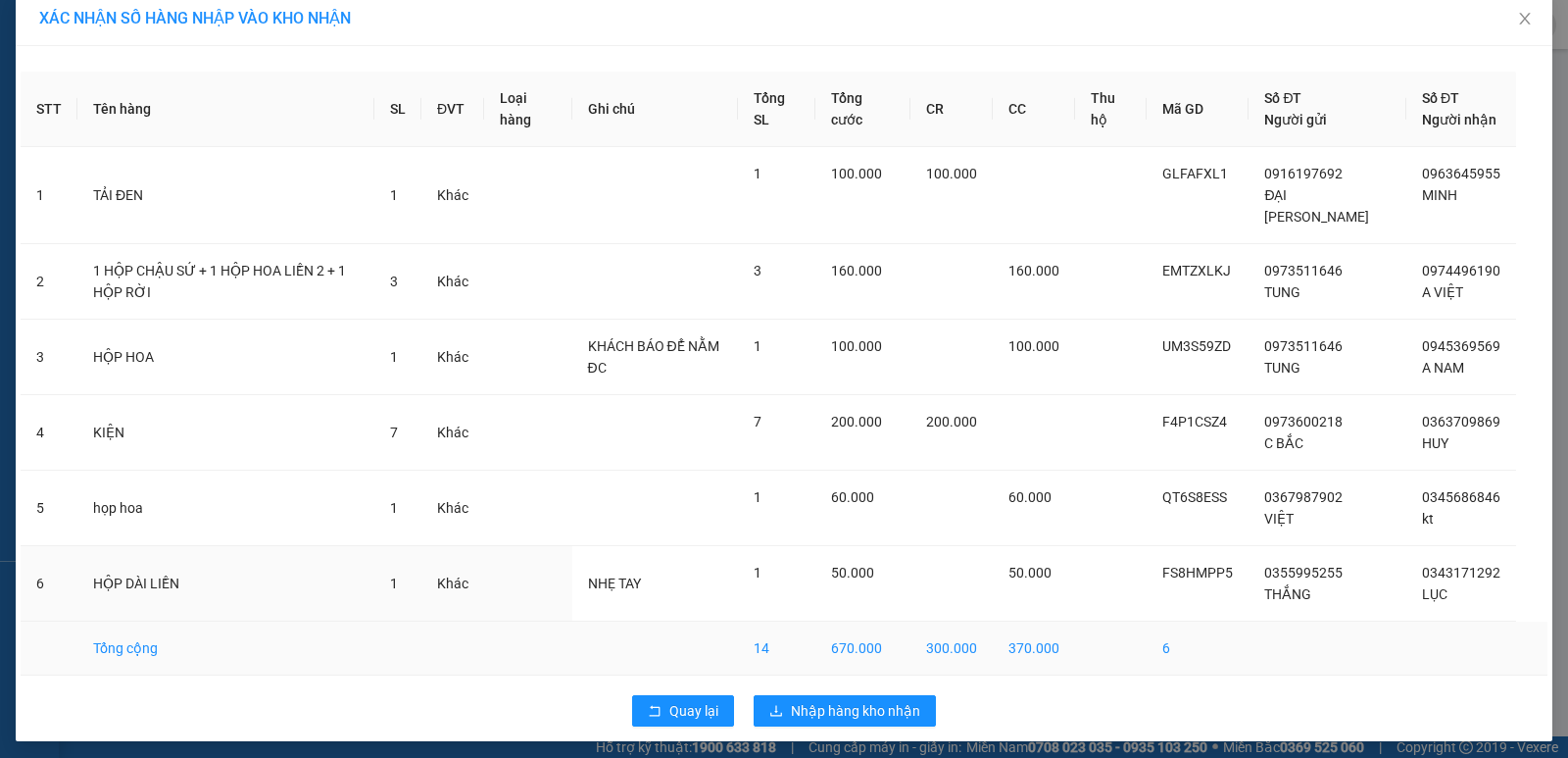
scroll to position [25, 0]
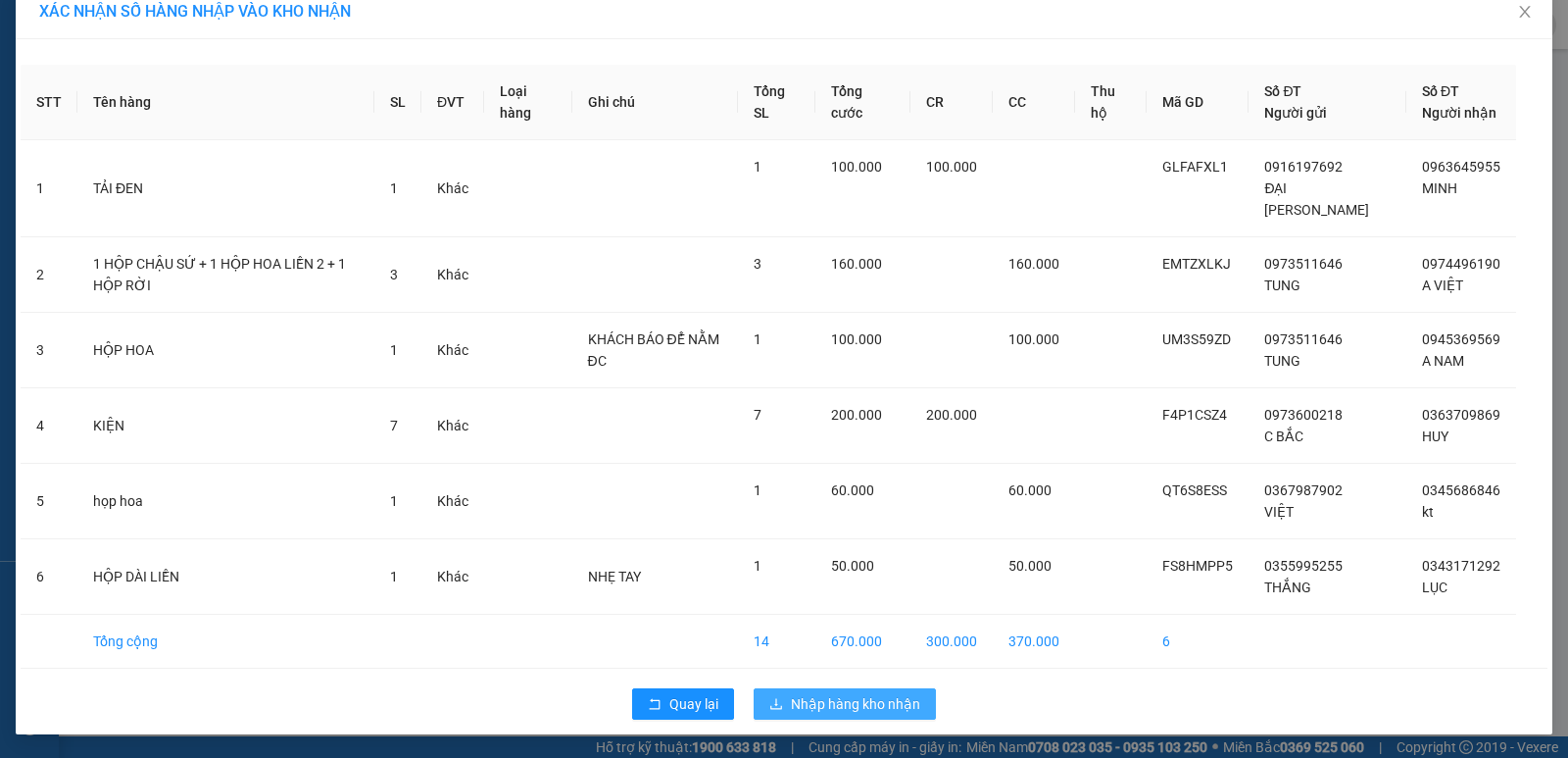
click at [797, 697] on span "Nhập hàng kho nhận" at bounding box center [855, 704] width 129 height 22
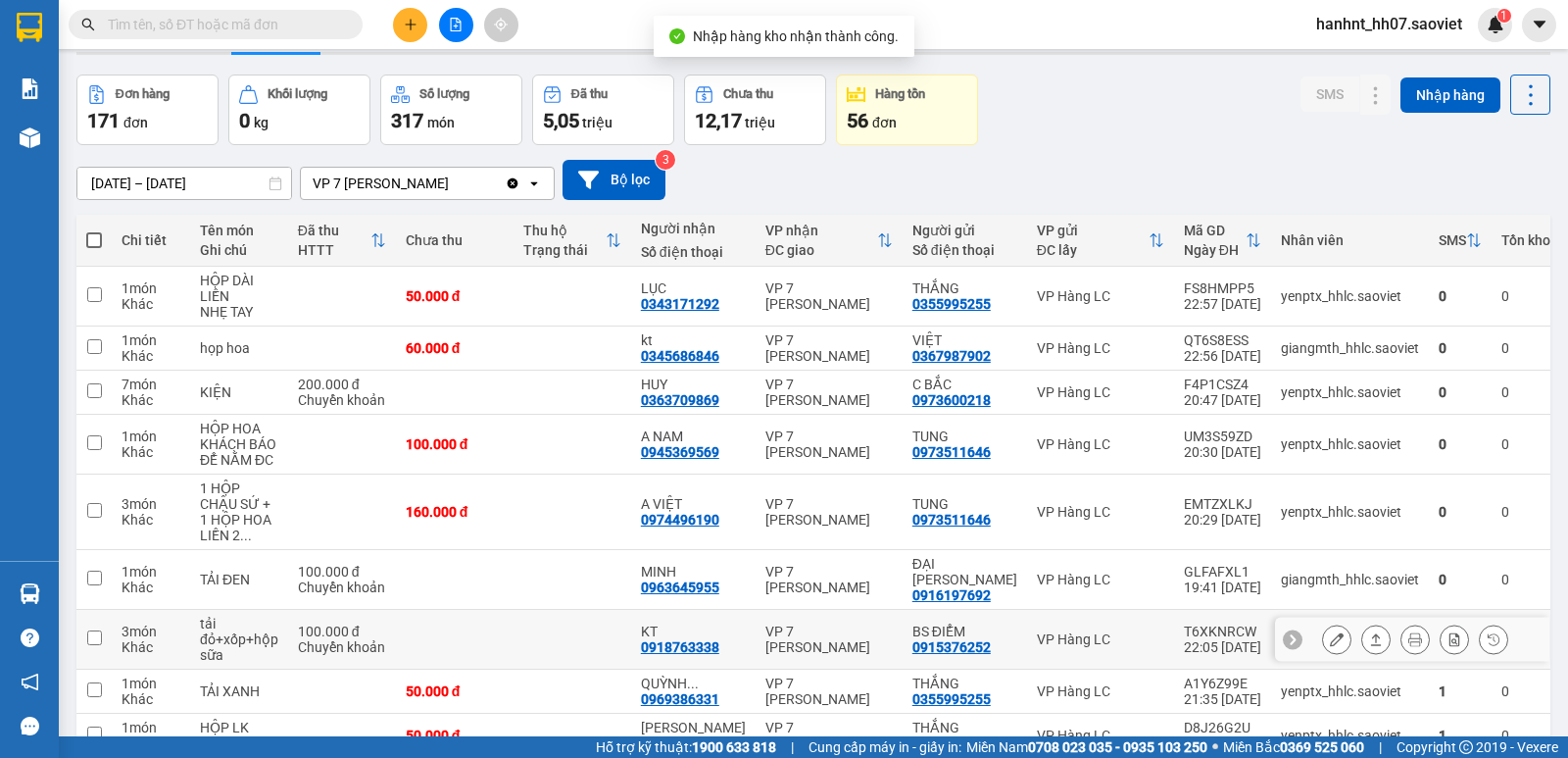
scroll to position [66, 0]
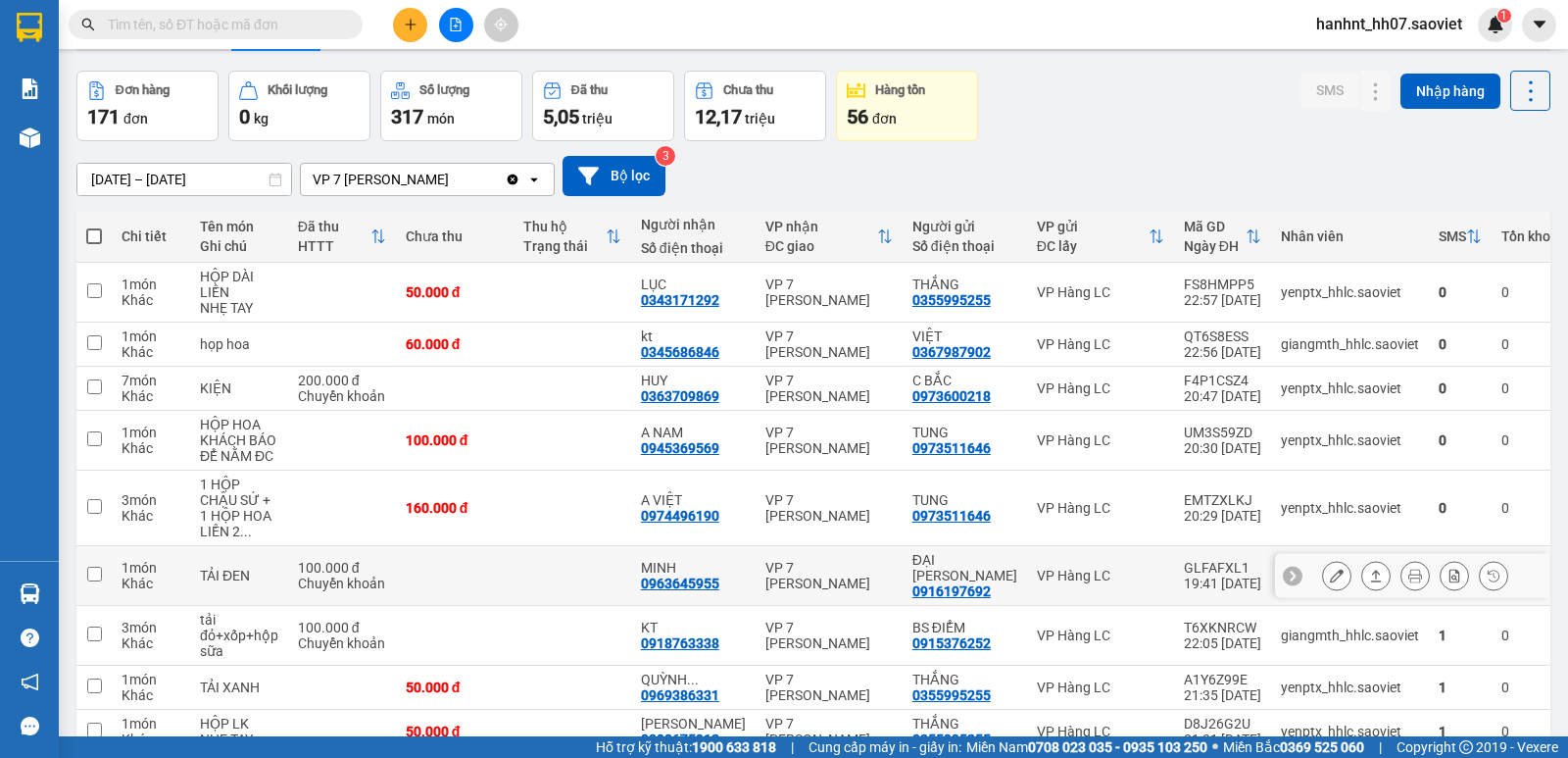
click at [187, 558] on td "1 món Khác" at bounding box center [150, 576] width 79 height 60
checkbox input "true"
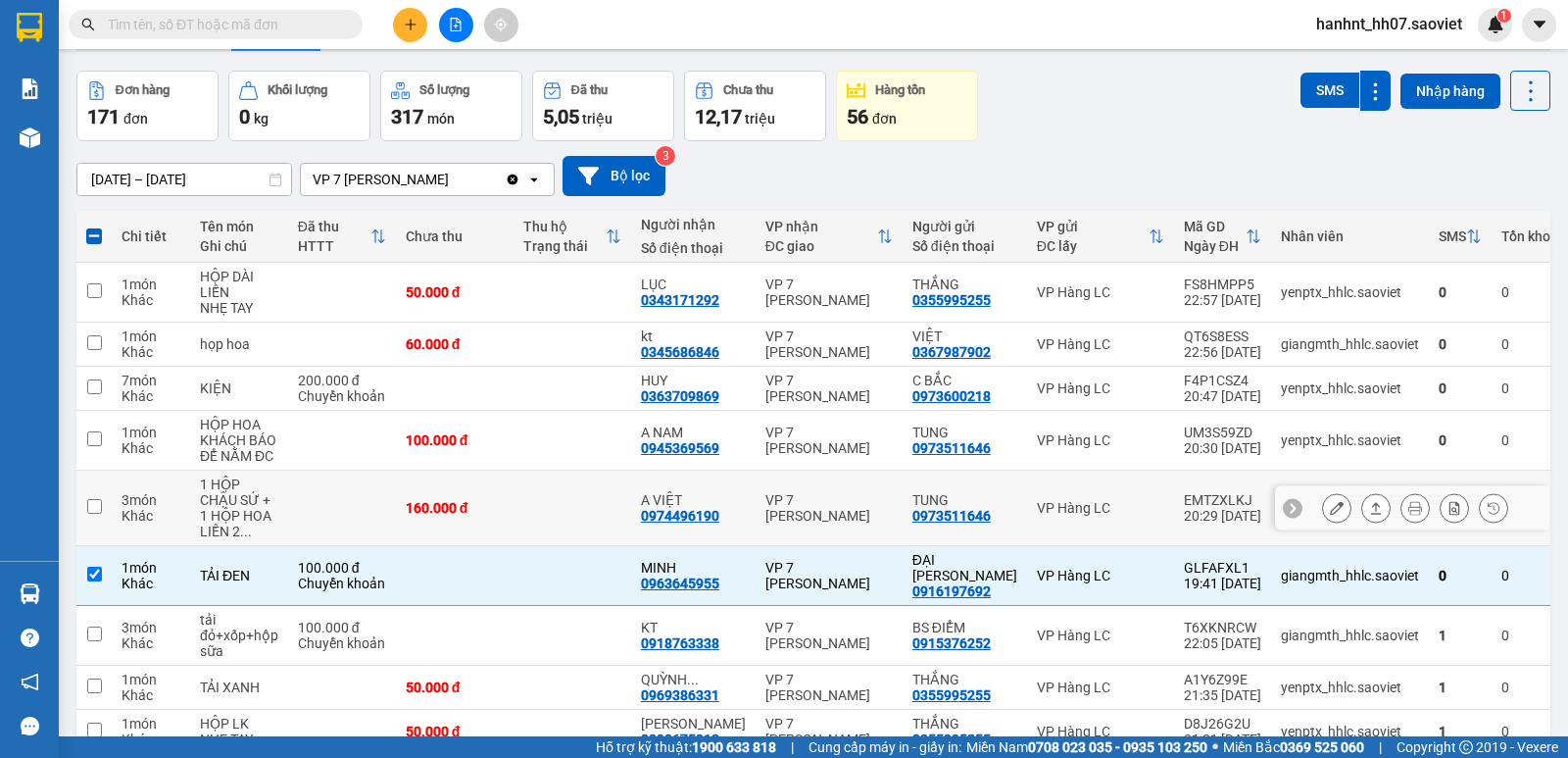
click at [146, 492] on div "3 món" at bounding box center [150, 500] width 59 height 16
checkbox input "true"
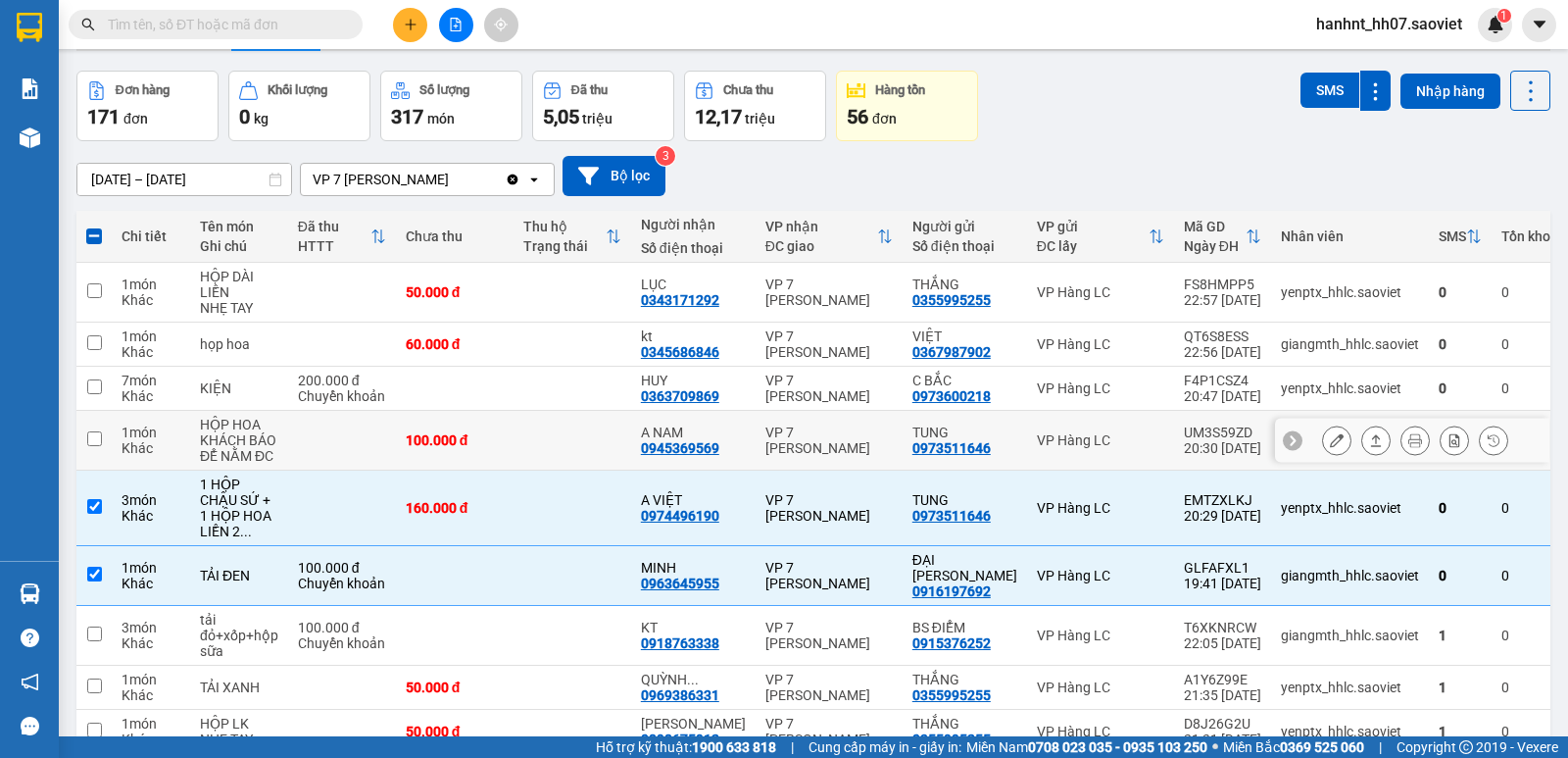
click at [146, 445] on div "Khác" at bounding box center [150, 448] width 59 height 16
checkbox input "true"
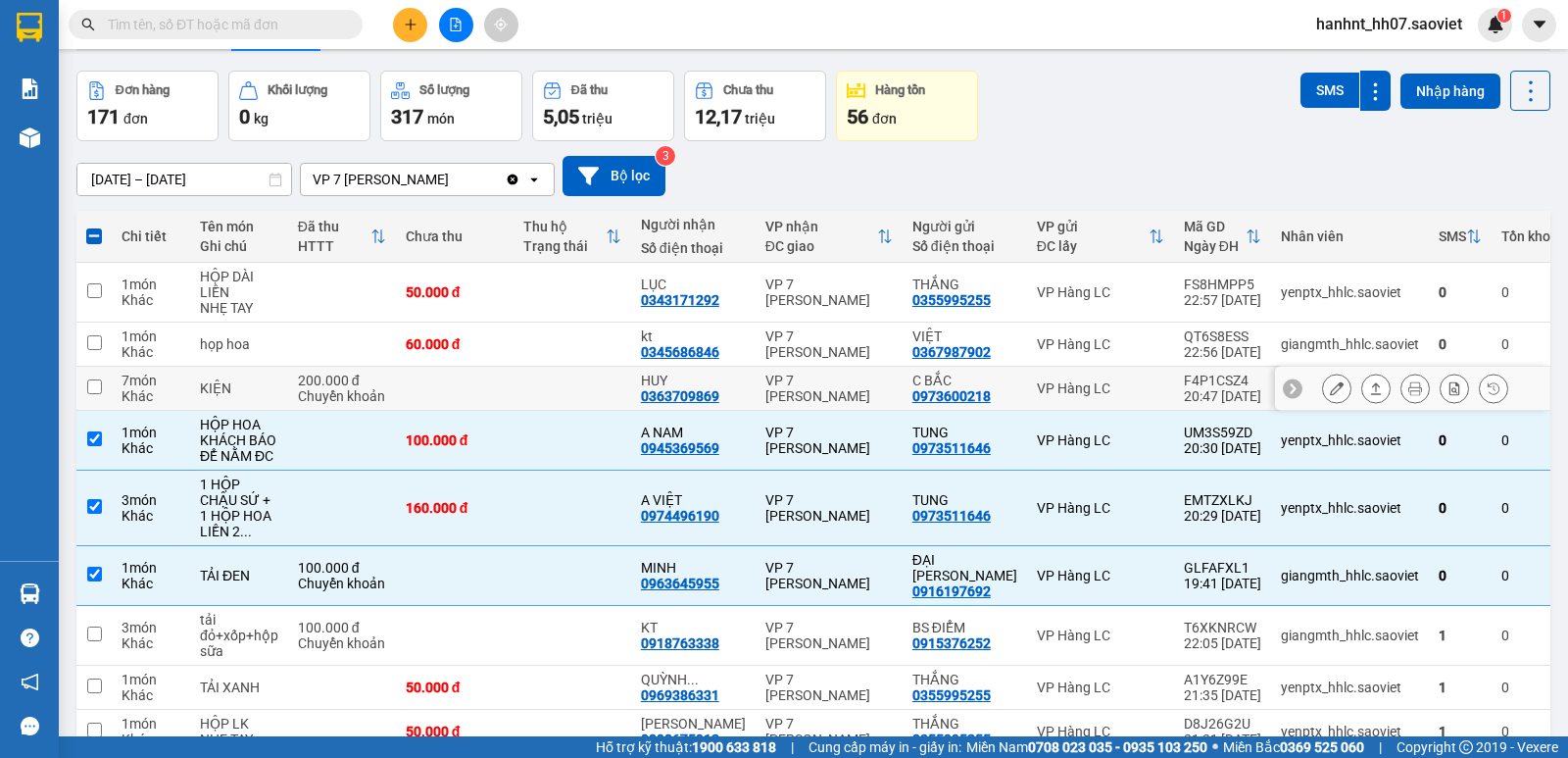
click at [148, 388] on div "Khác" at bounding box center [150, 396] width 59 height 16
checkbox input "true"
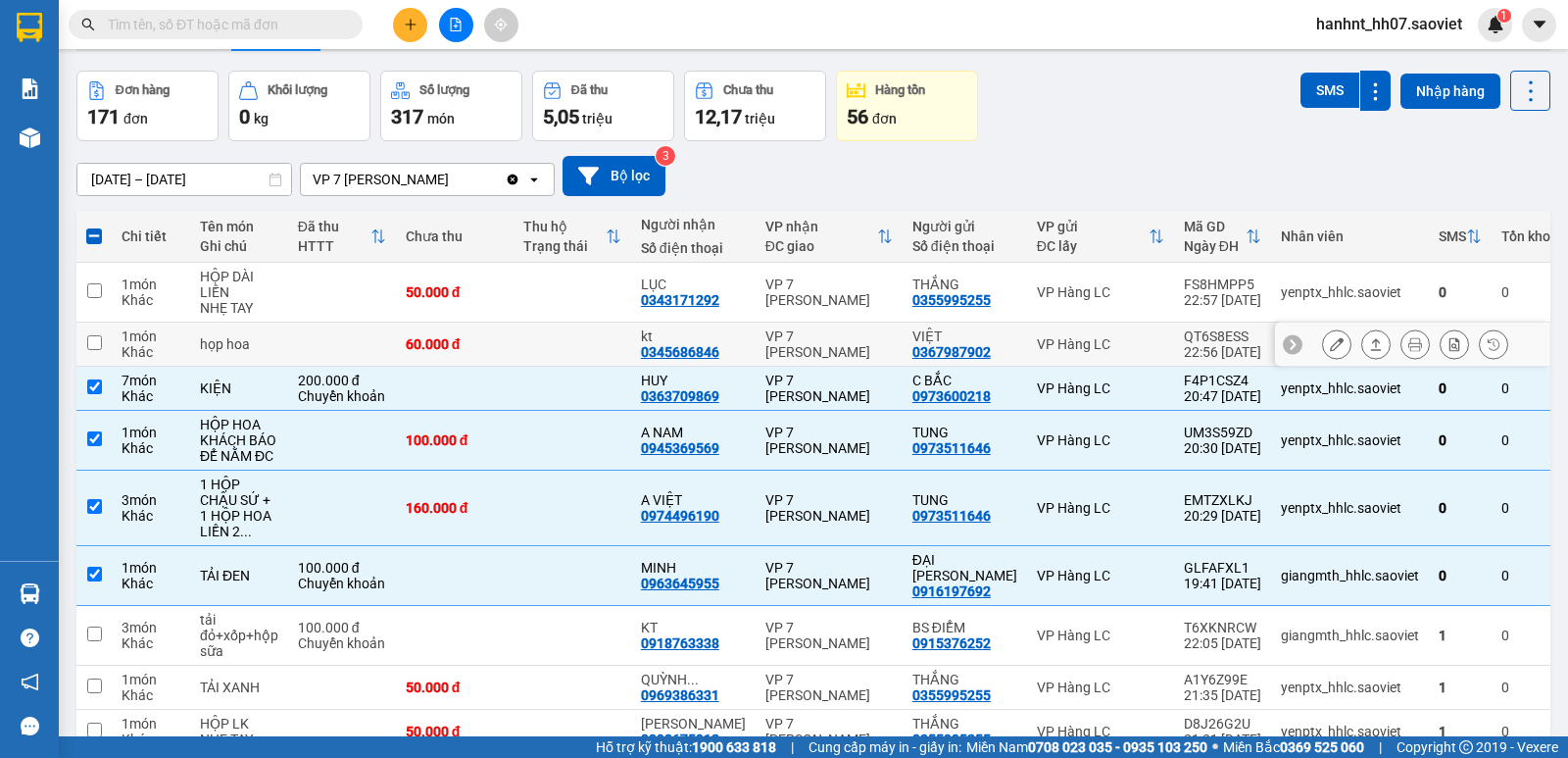
drag, startPoint x: 152, startPoint y: 341, endPoint x: 151, endPoint y: 328, distance: 13.0
click at [152, 340] on div "1 món" at bounding box center [150, 337] width 59 height 16
checkbox input "true"
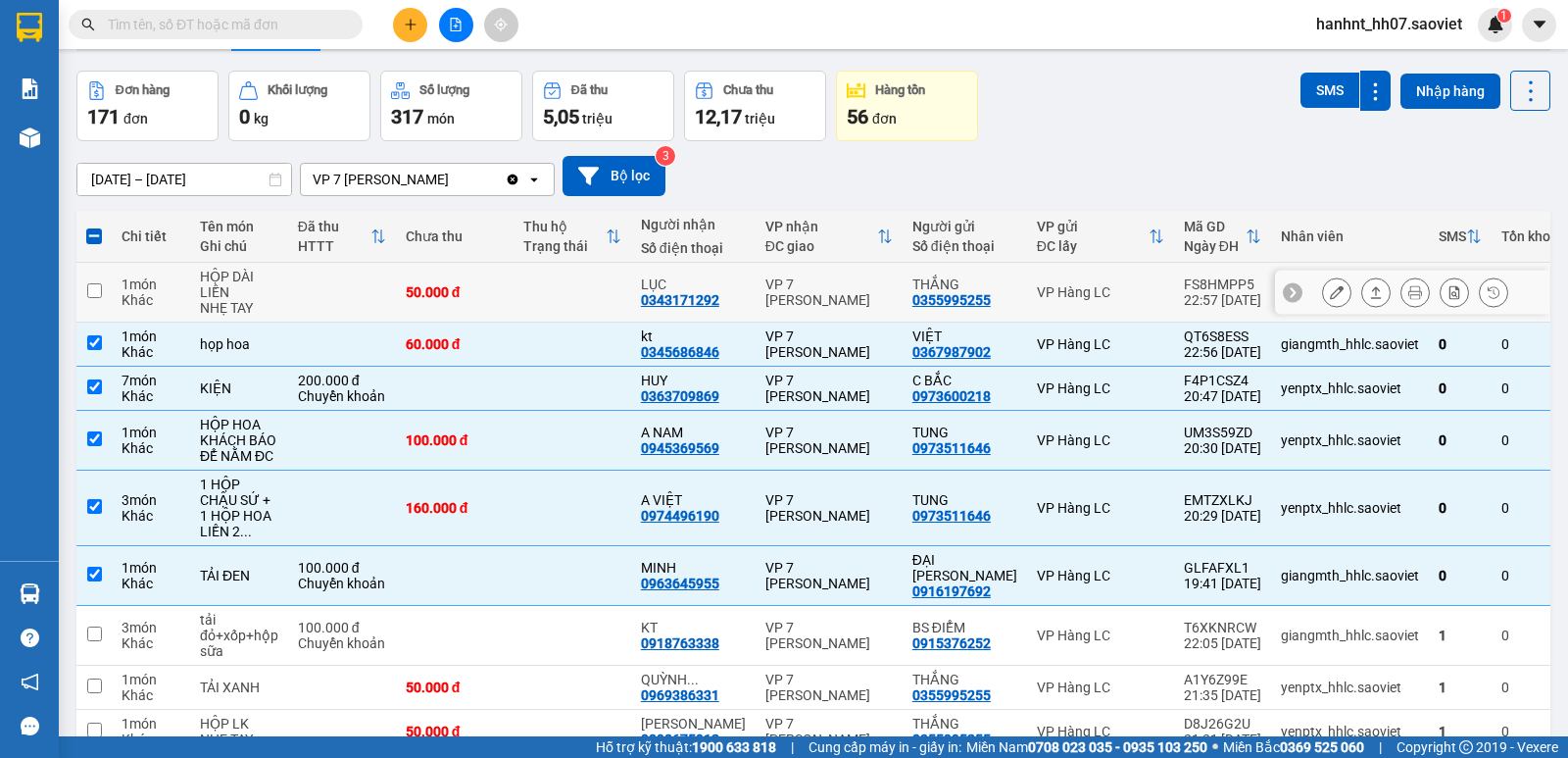
click at [144, 286] on div "1 món" at bounding box center [150, 285] width 59 height 16
checkbox input "true"
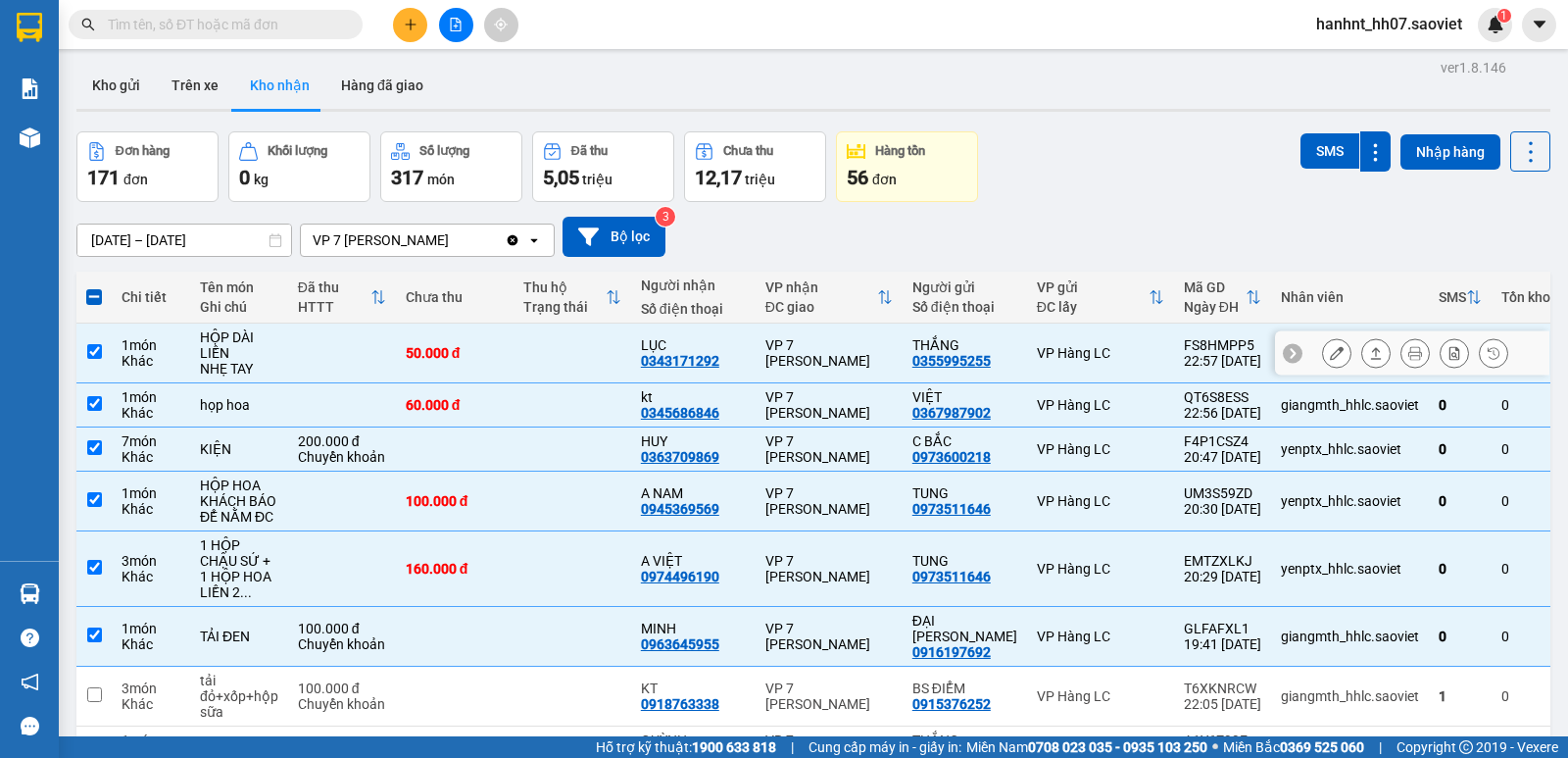
scroll to position [0, 0]
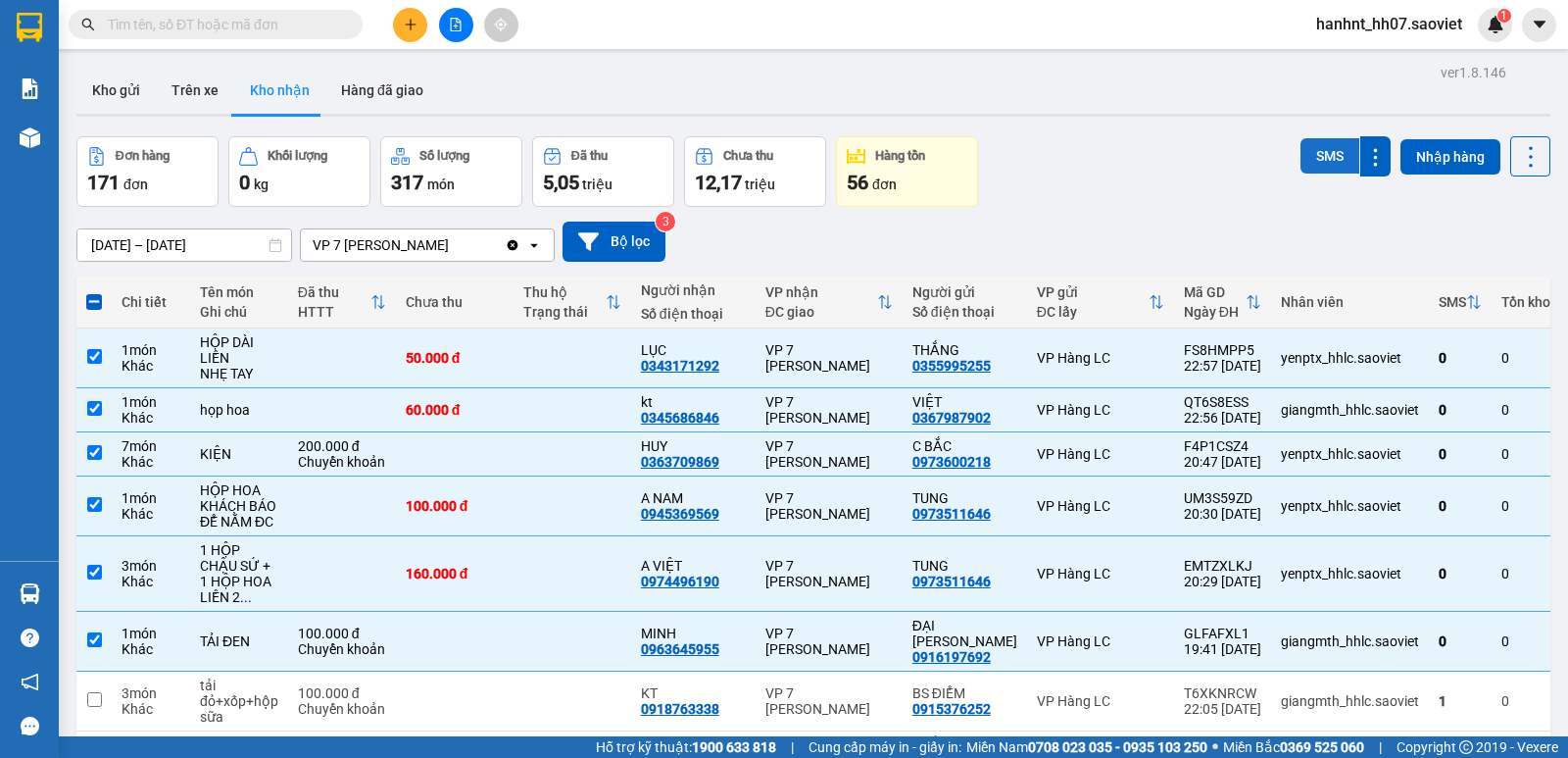
click at [1328, 157] on button "SMS" at bounding box center [1329, 155] width 59 height 35
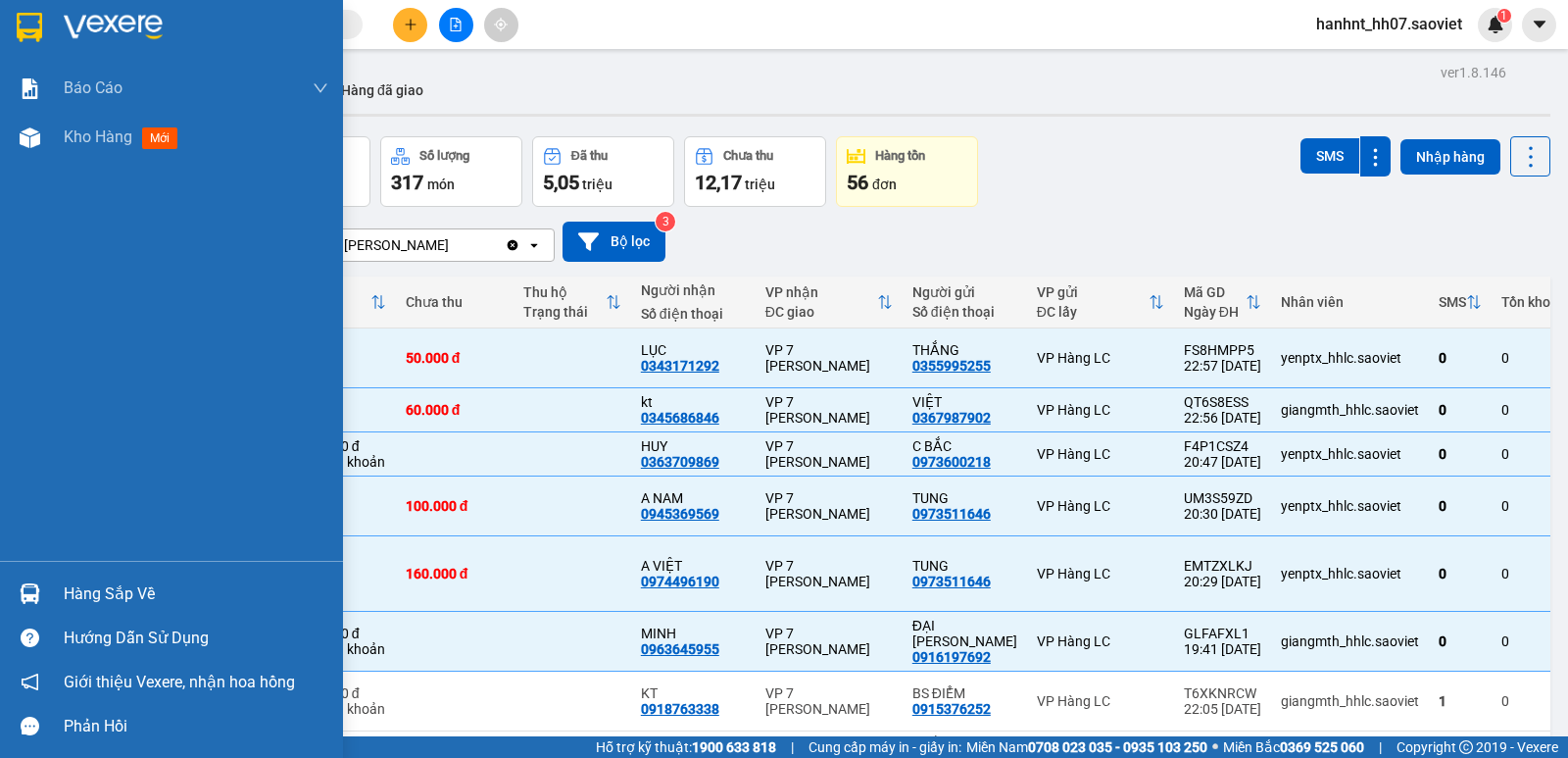
click at [67, 590] on div "Hàng sắp về" at bounding box center [196, 595] width 265 height 30
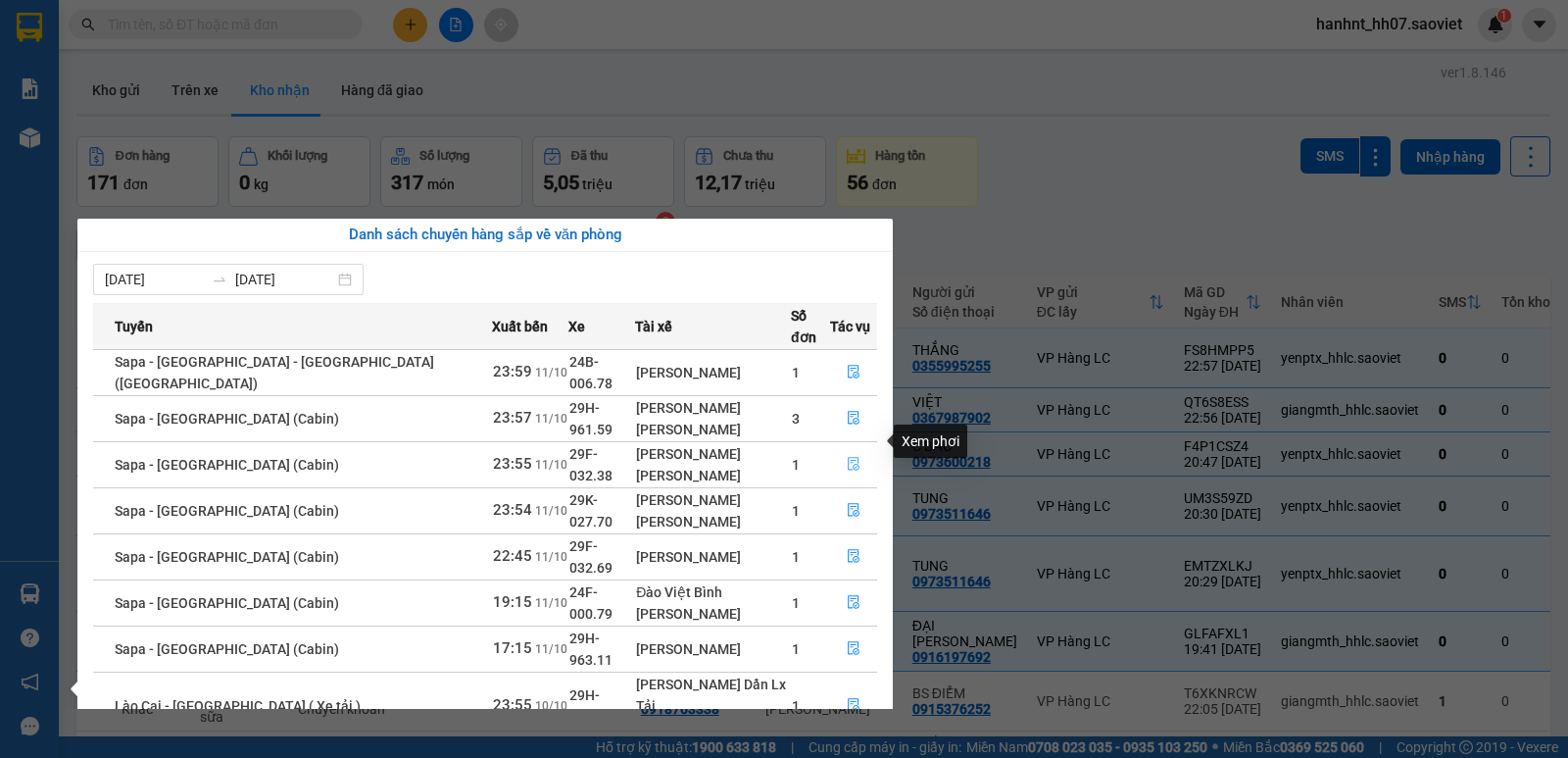
click at [848, 457] on icon "file-done" at bounding box center [854, 464] width 14 height 14
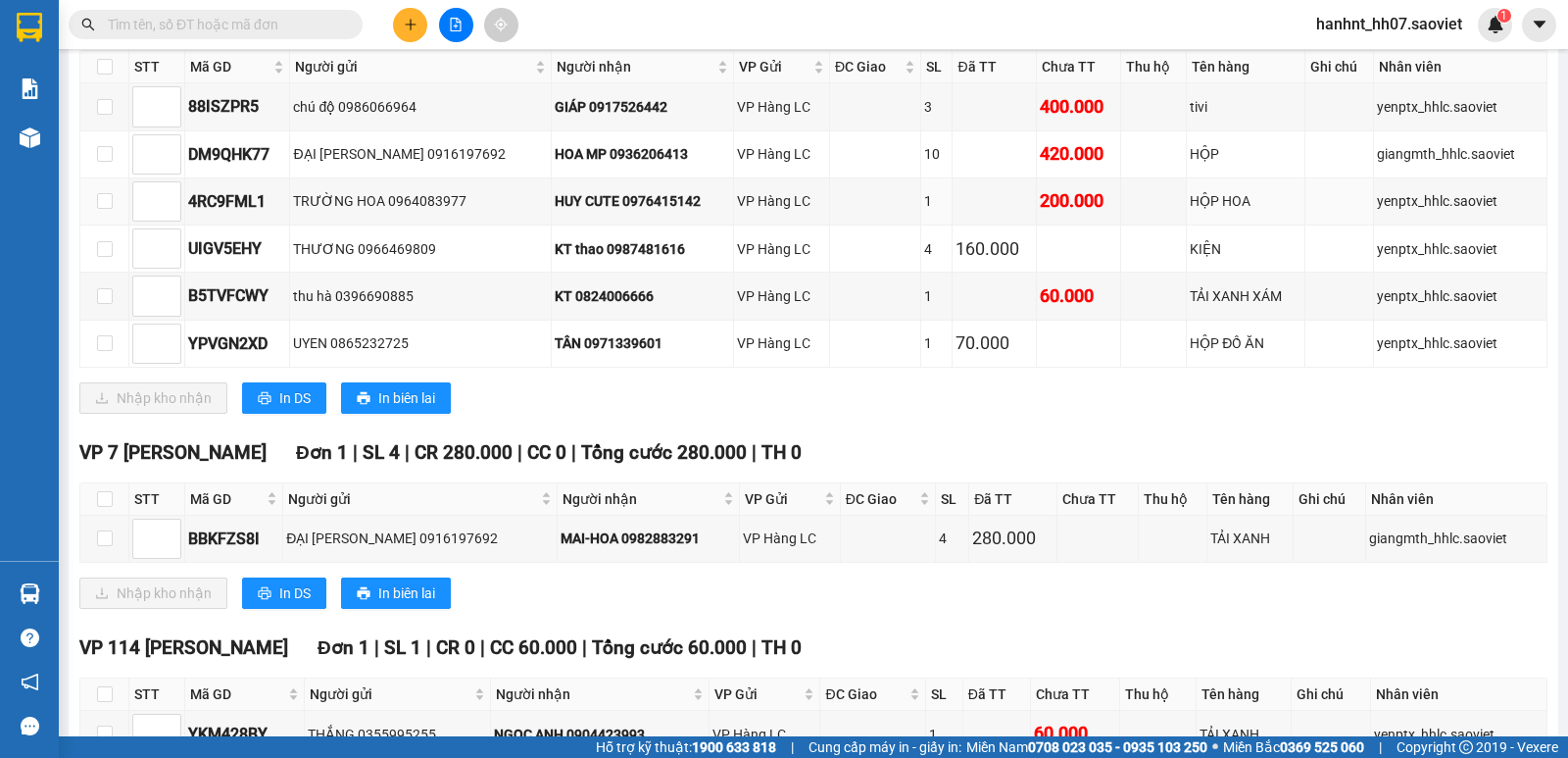
scroll to position [424, 0]
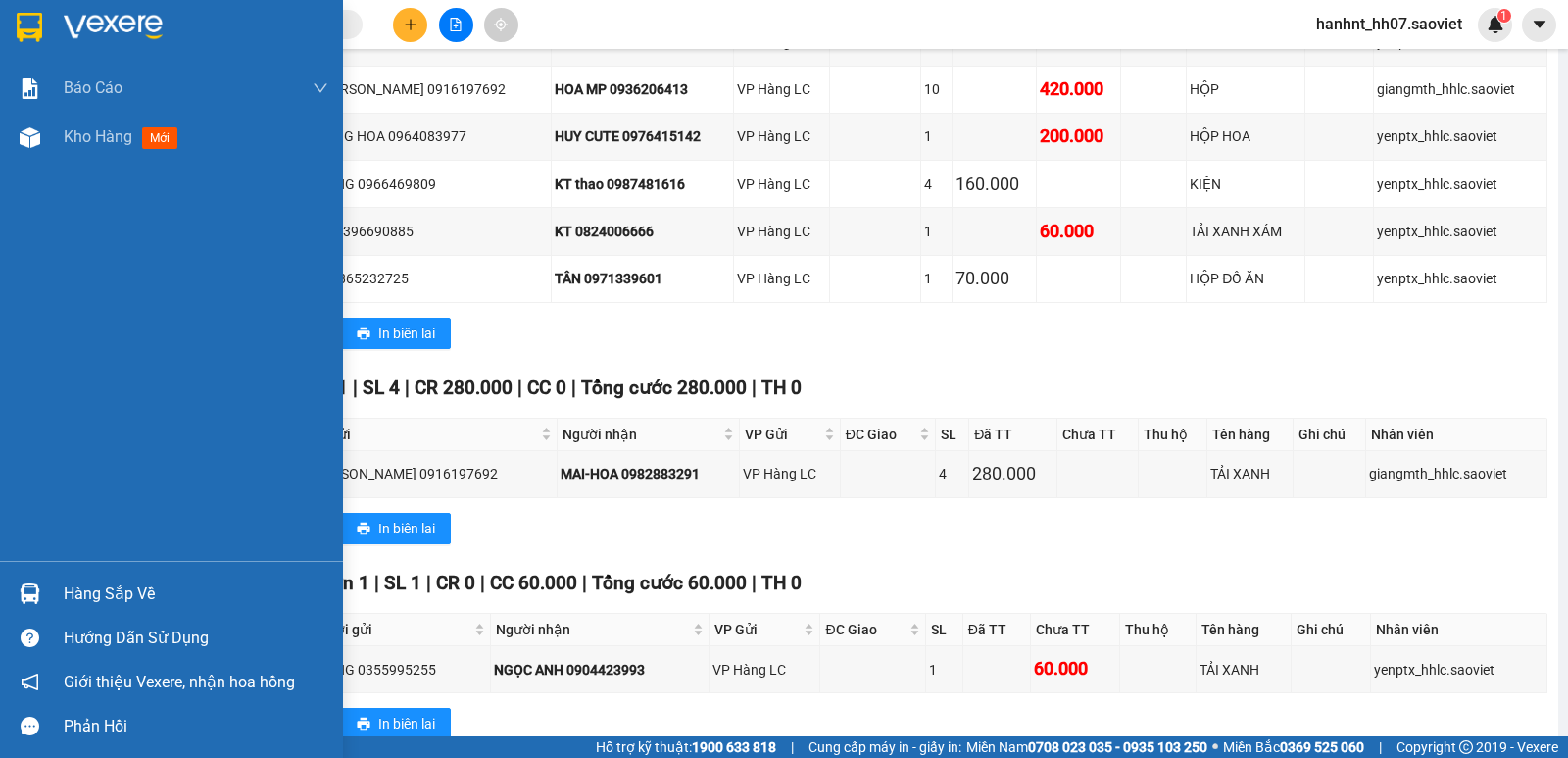
click at [111, 596] on div "Hàng sắp về" at bounding box center [196, 595] width 265 height 30
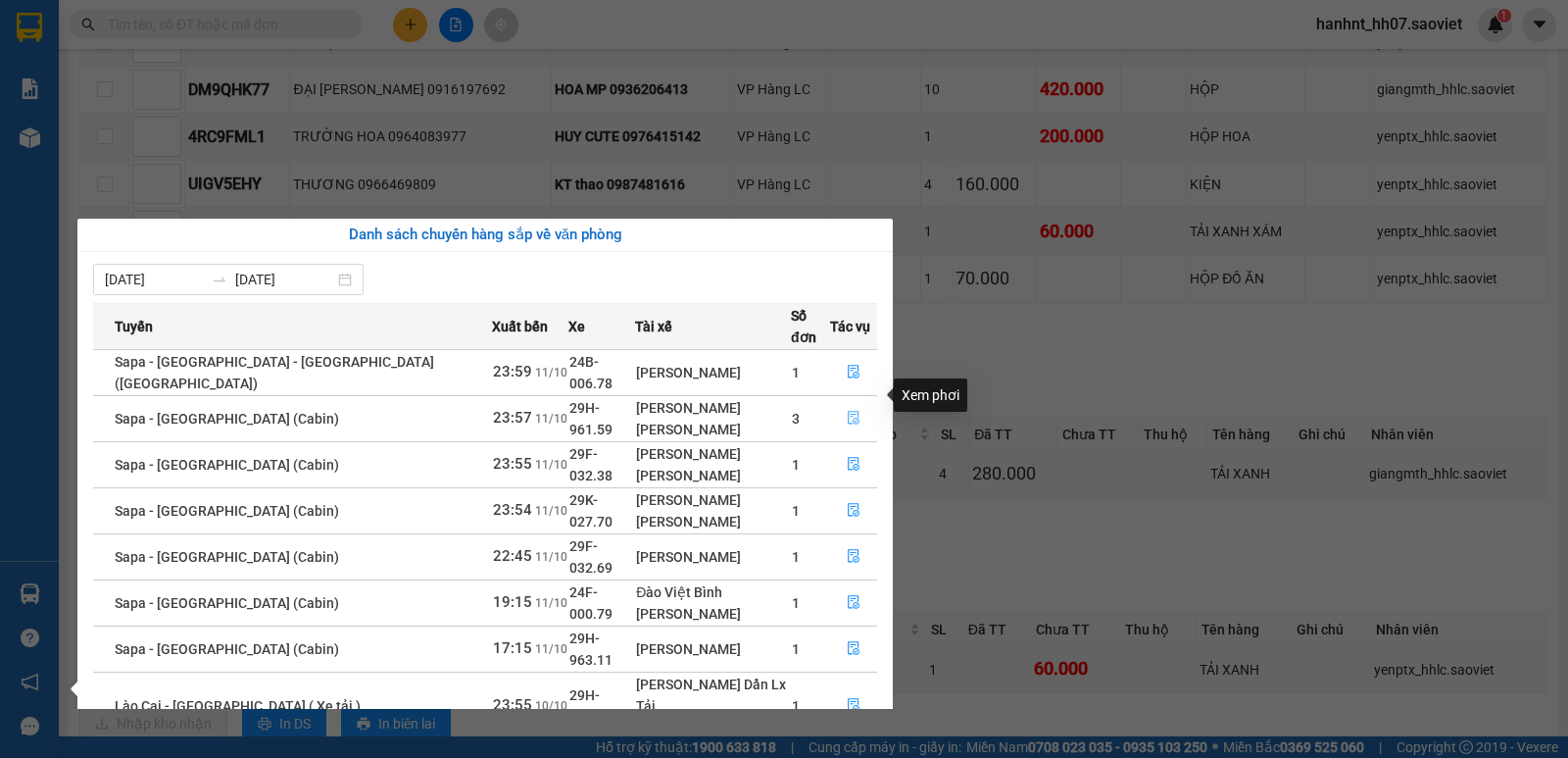
click at [848, 411] on icon "file-done" at bounding box center [854, 418] width 12 height 14
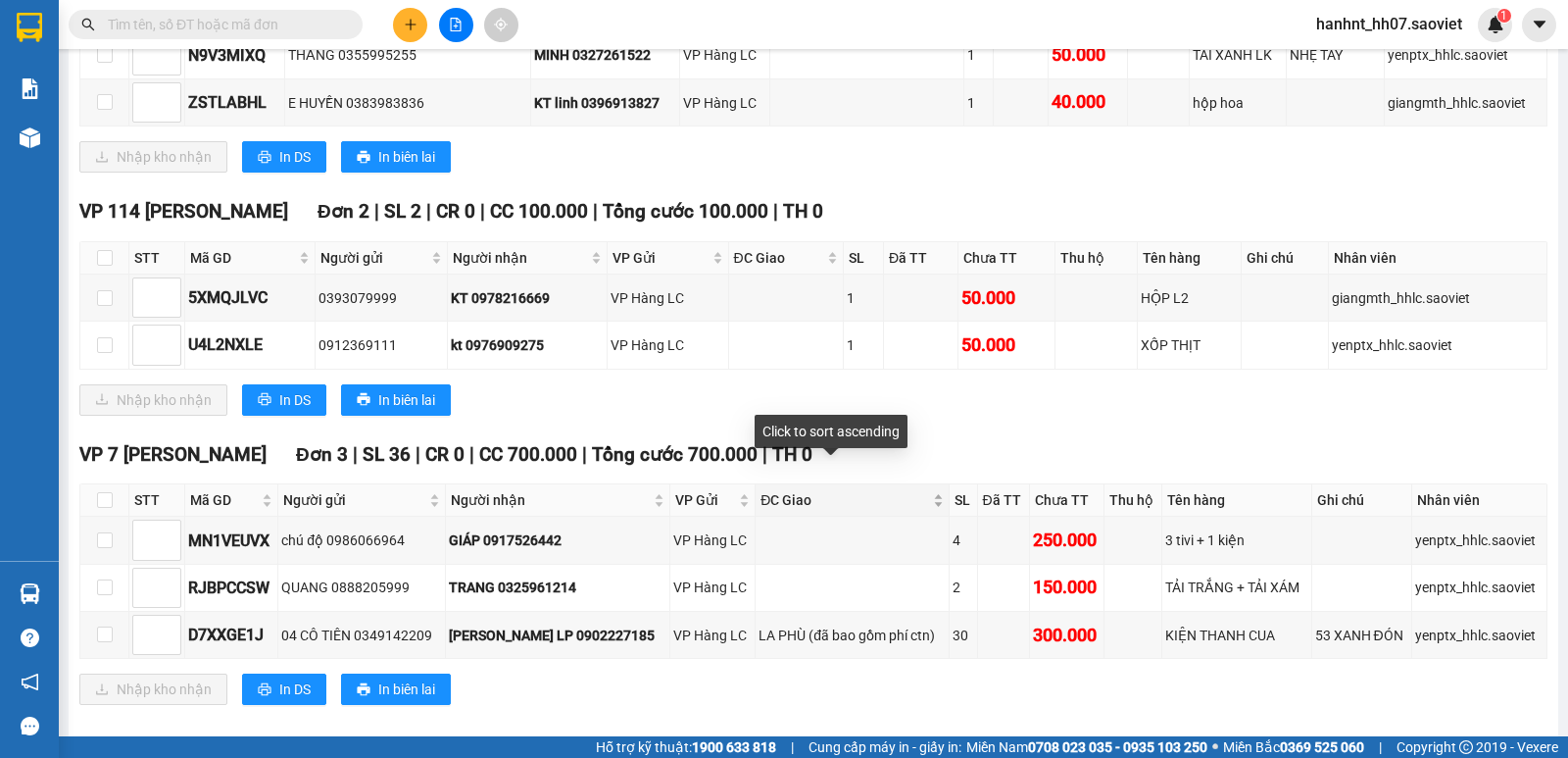
scroll to position [639, 0]
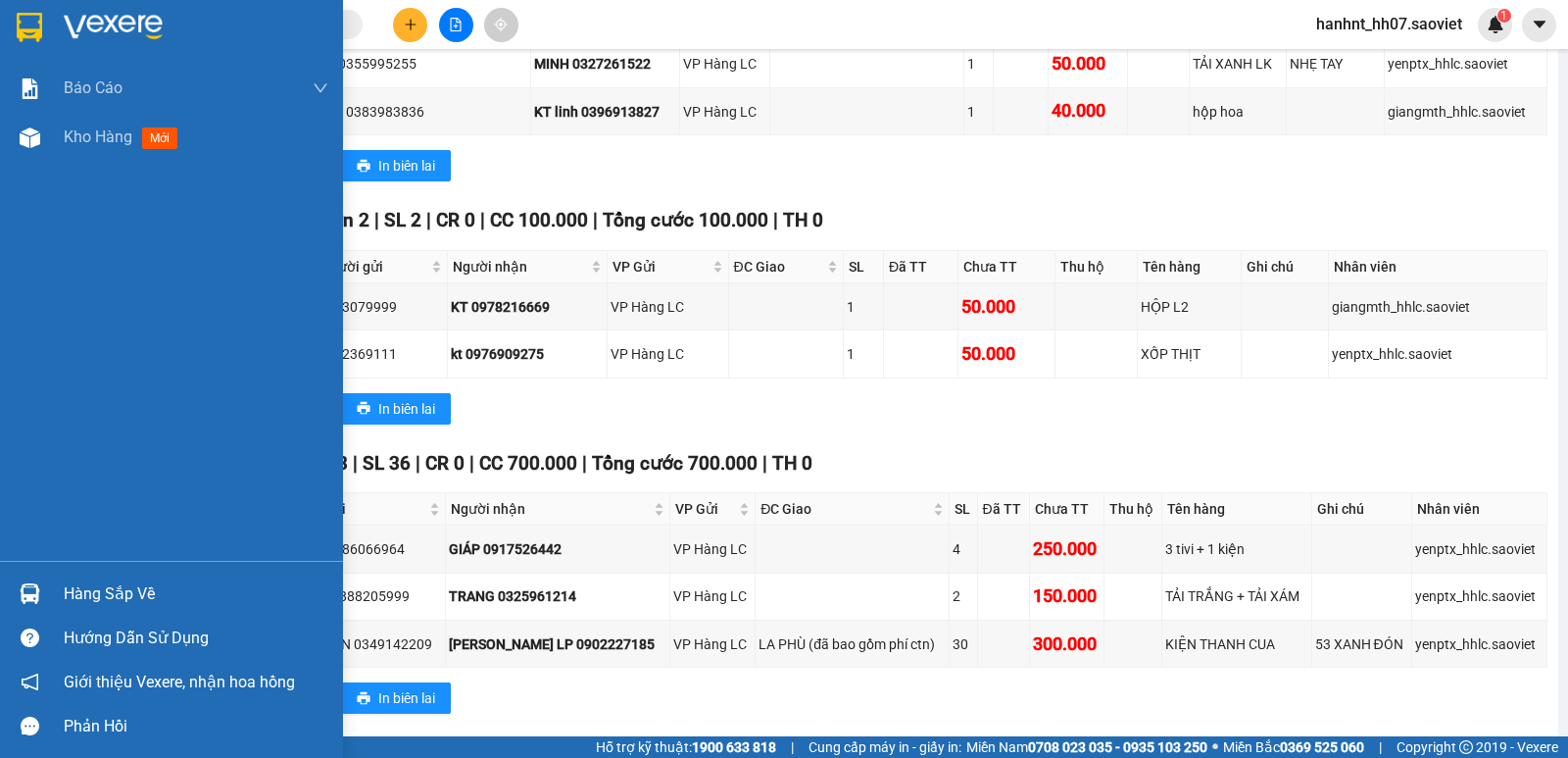
click at [111, 592] on div "Hàng sắp về" at bounding box center [196, 595] width 265 height 30
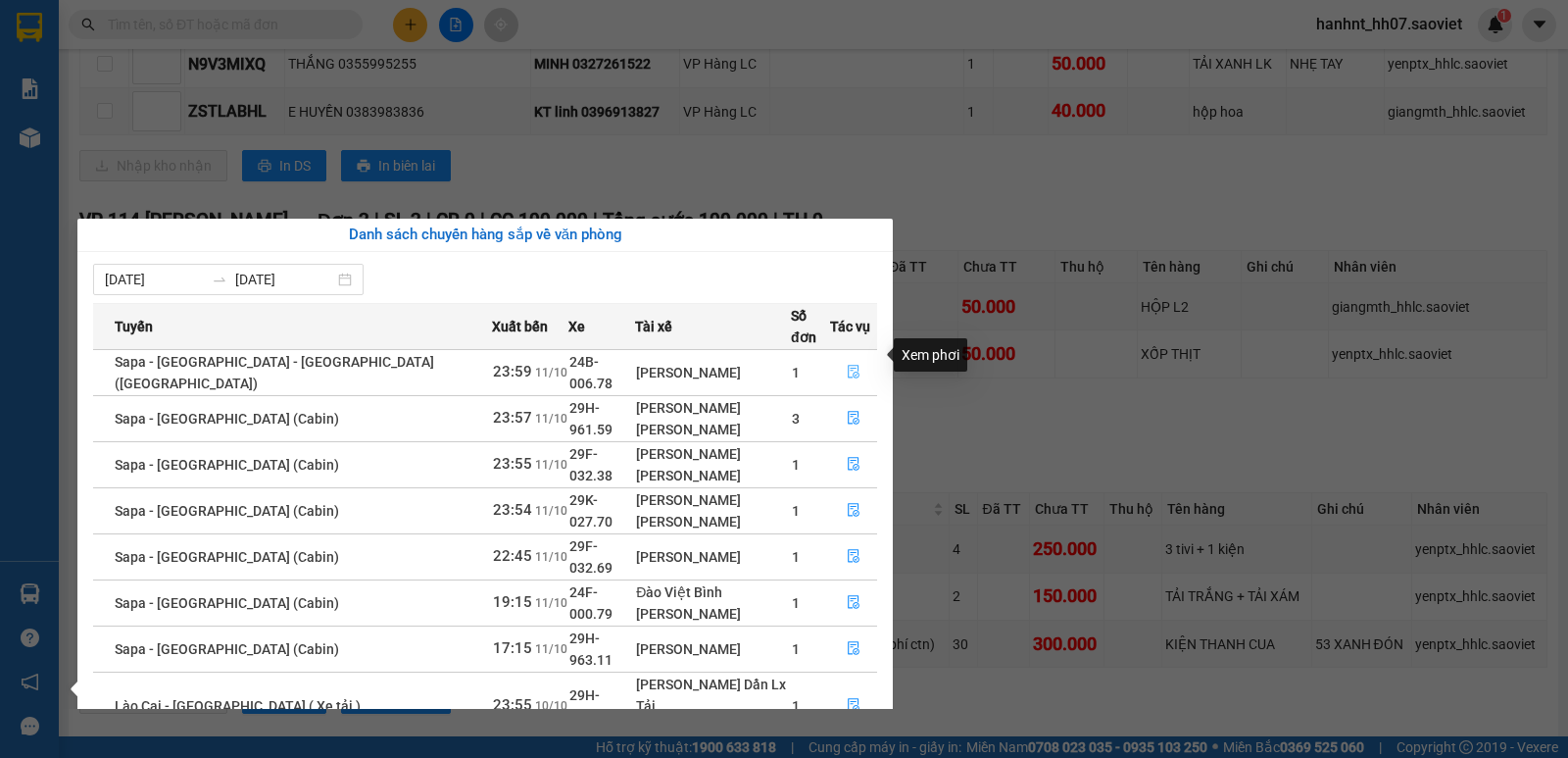
click at [847, 365] on icon "file-done" at bounding box center [854, 372] width 14 height 14
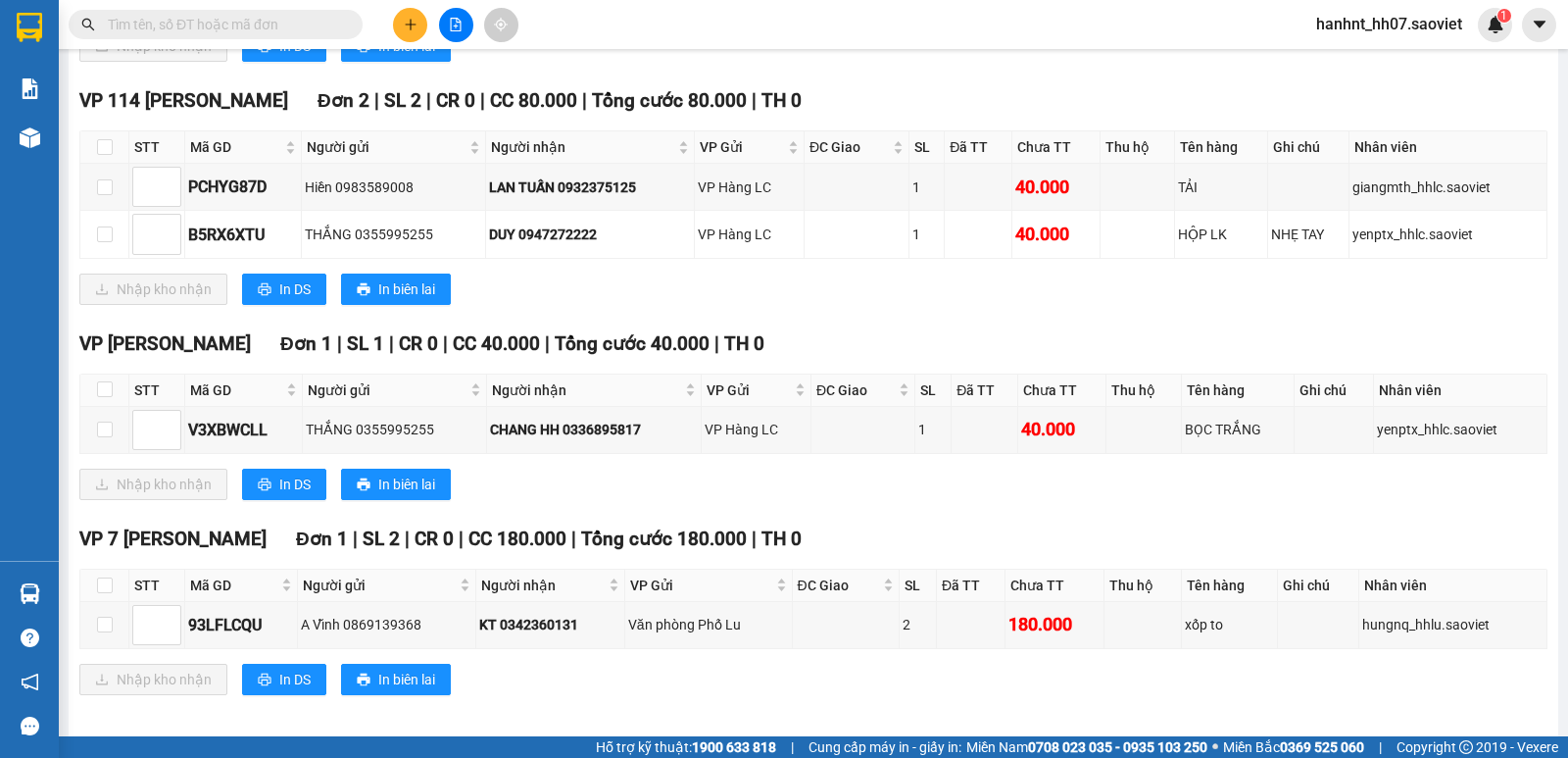
scroll to position [962, 0]
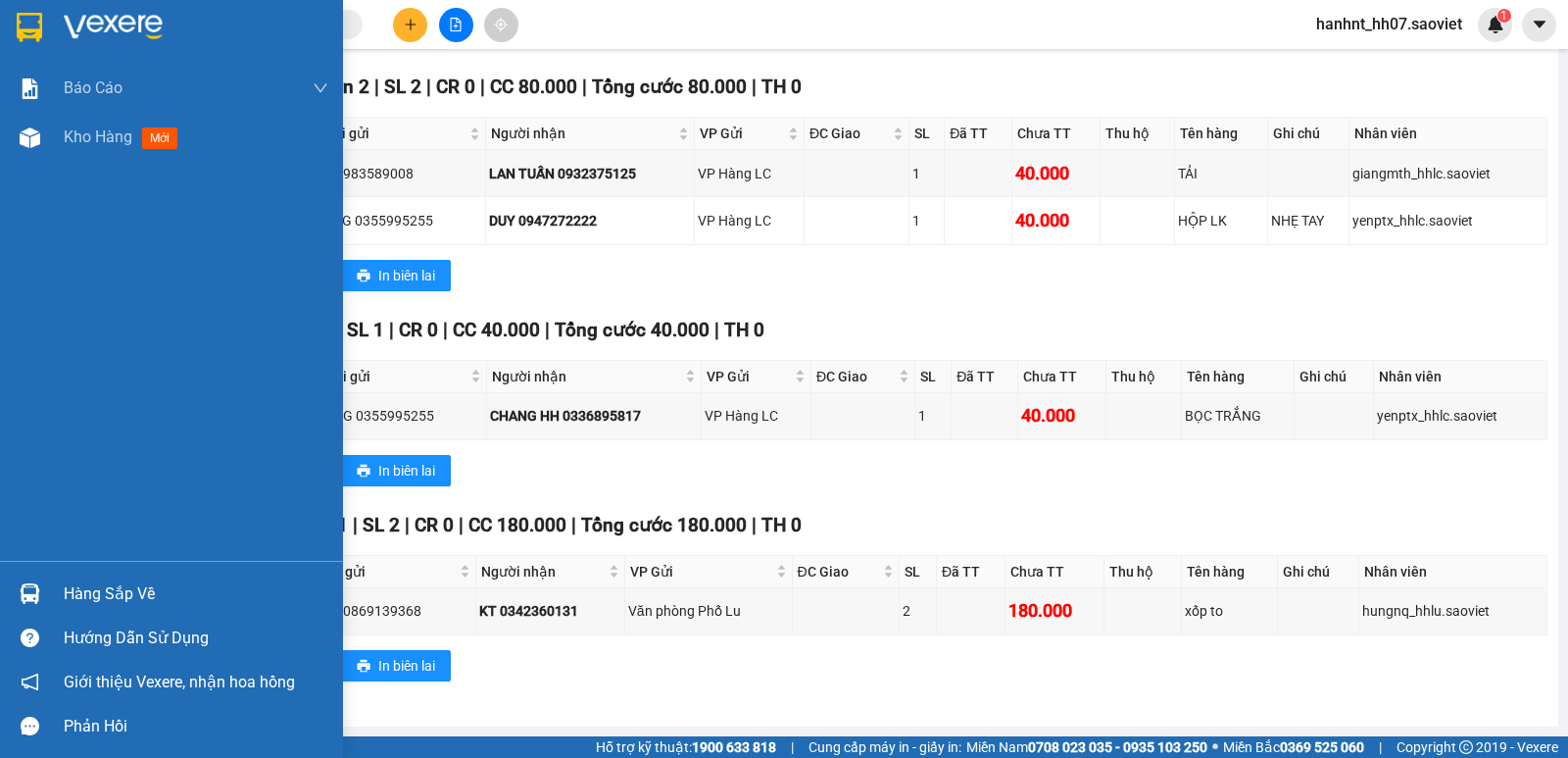
click at [97, 601] on div "Hàng sắp về" at bounding box center [196, 595] width 265 height 30
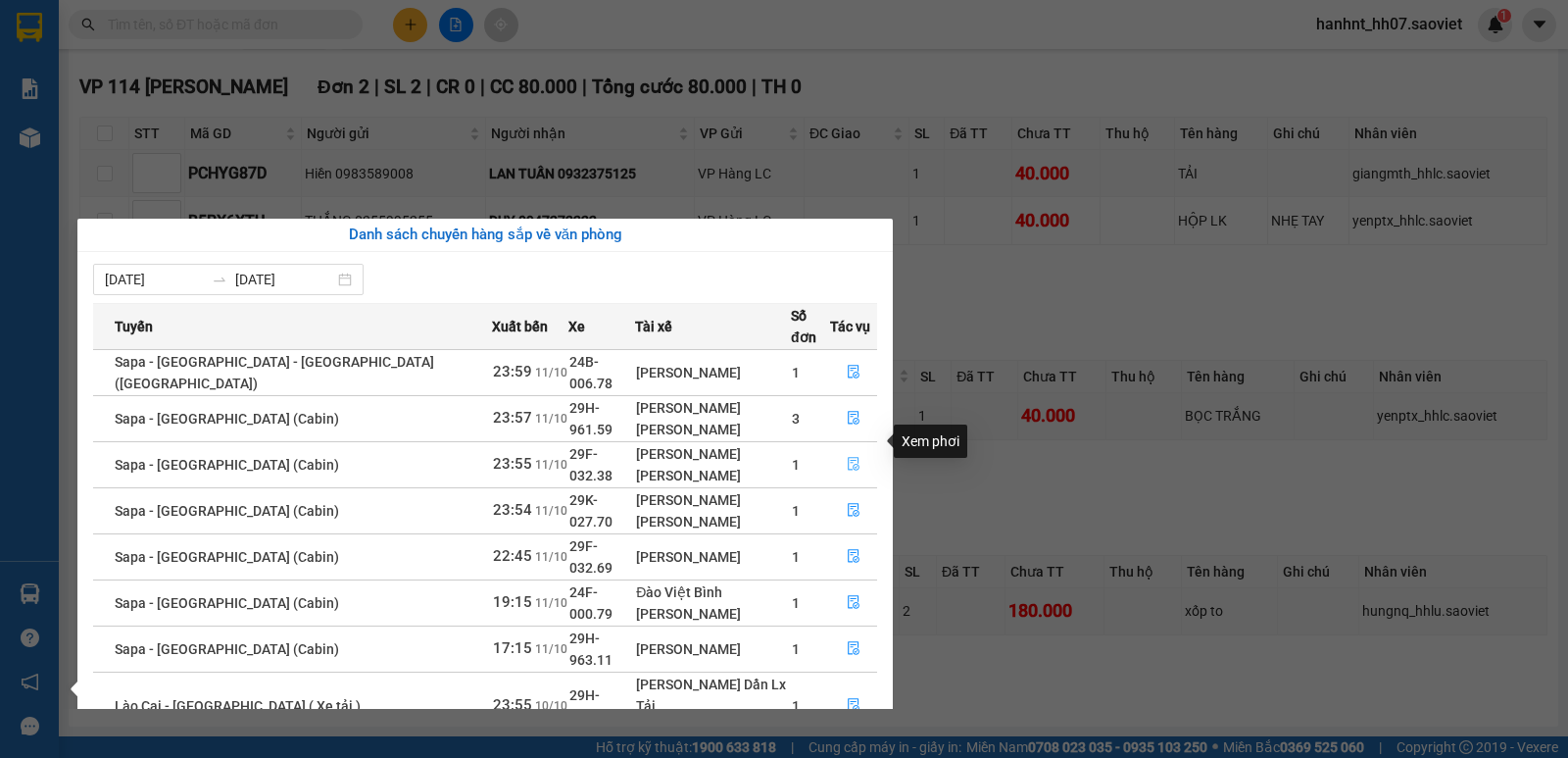
click at [847, 457] on icon "file-done" at bounding box center [854, 464] width 14 height 14
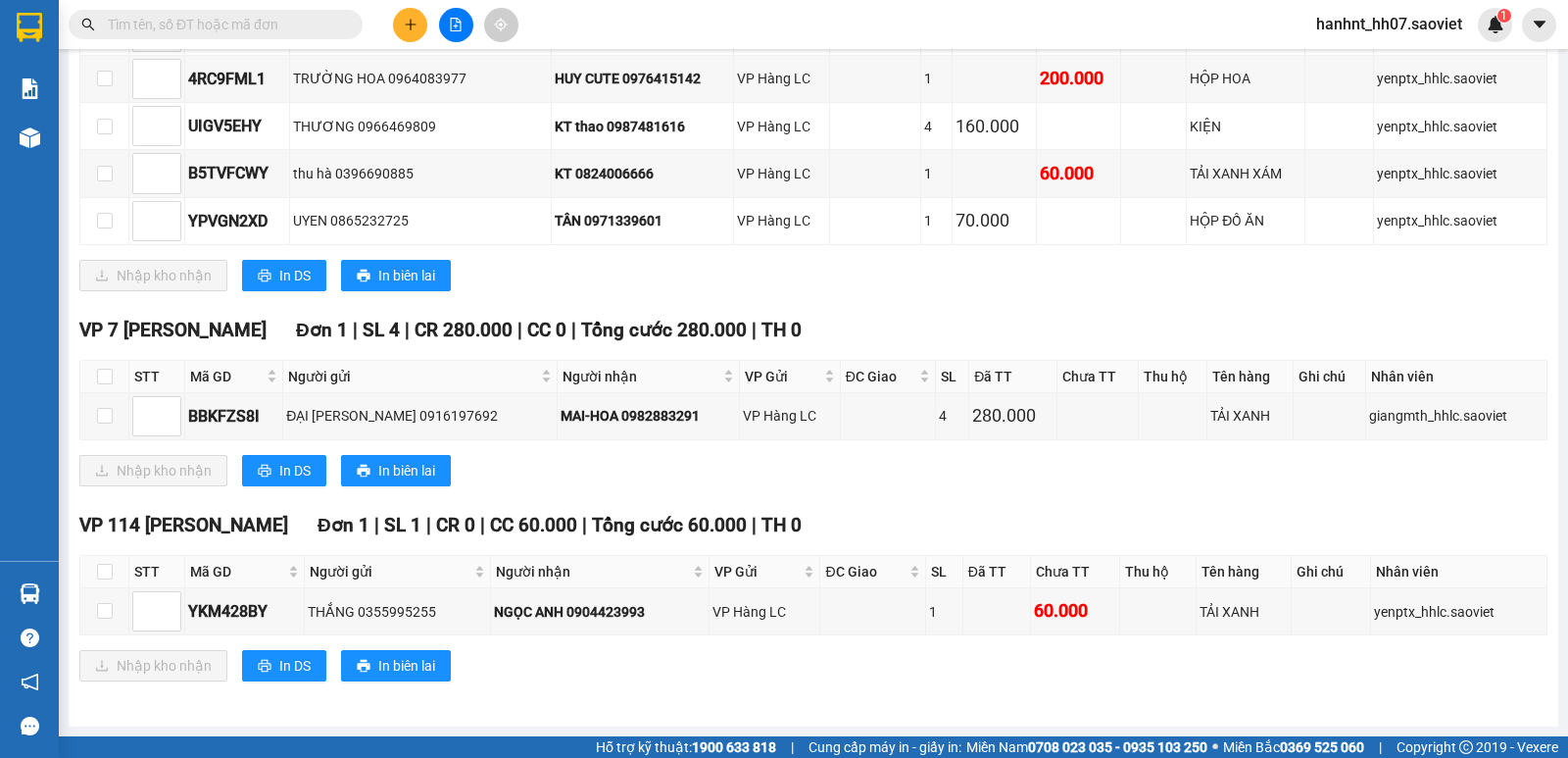
scroll to position [482, 0]
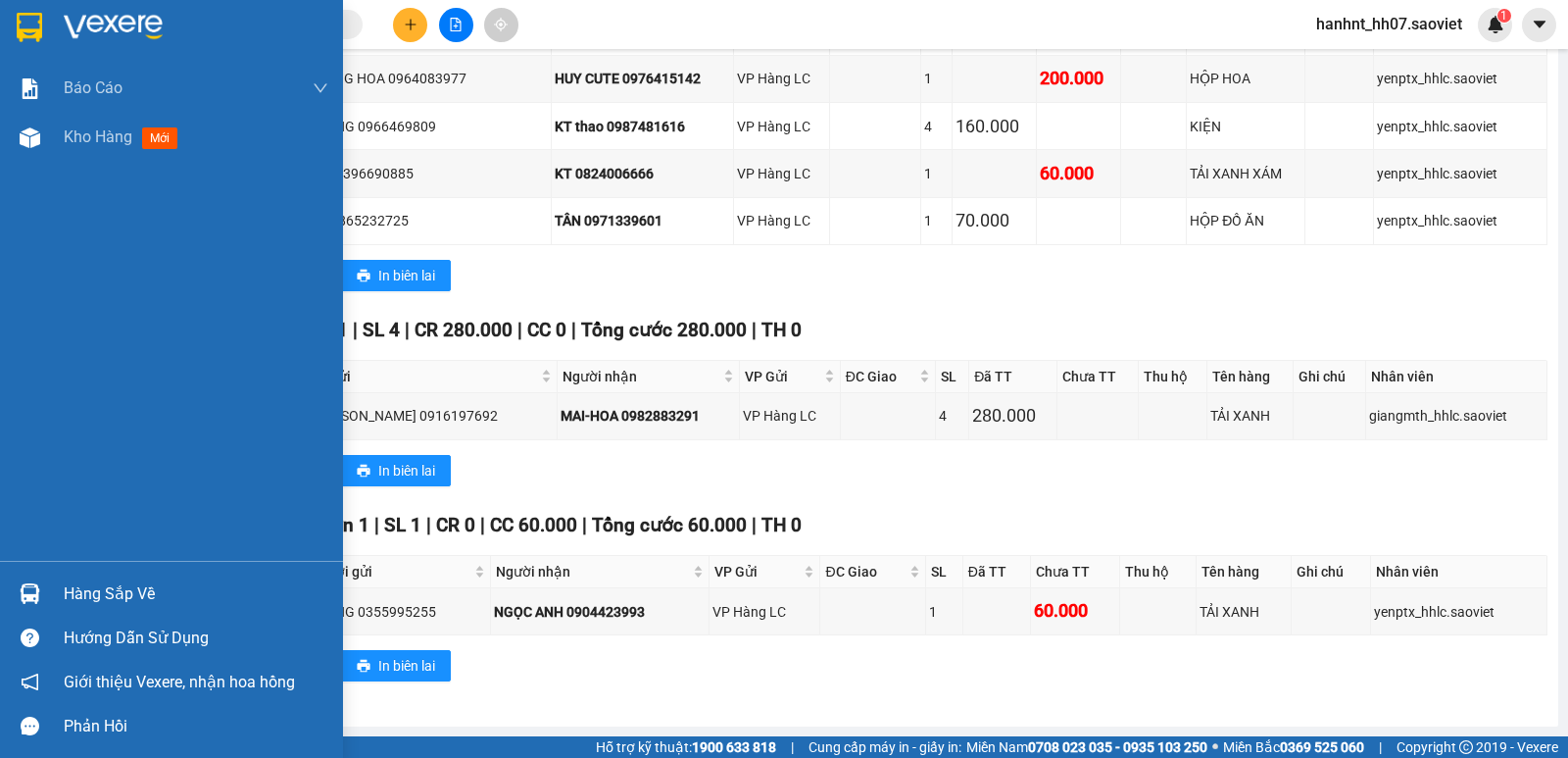
click at [84, 593] on div "Hàng sắp về" at bounding box center [196, 595] width 265 height 30
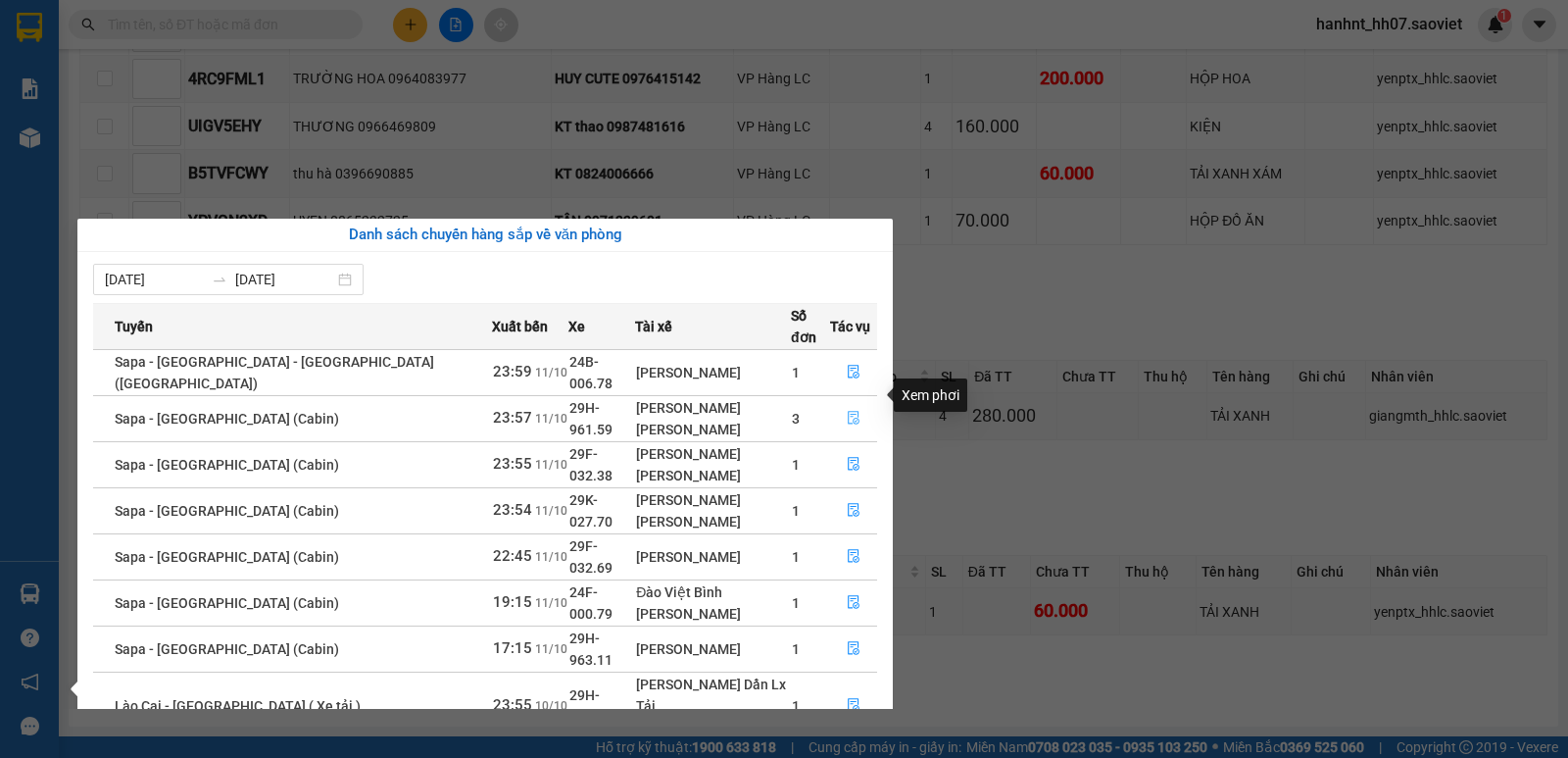
click at [848, 411] on icon "file-done" at bounding box center [854, 418] width 12 height 14
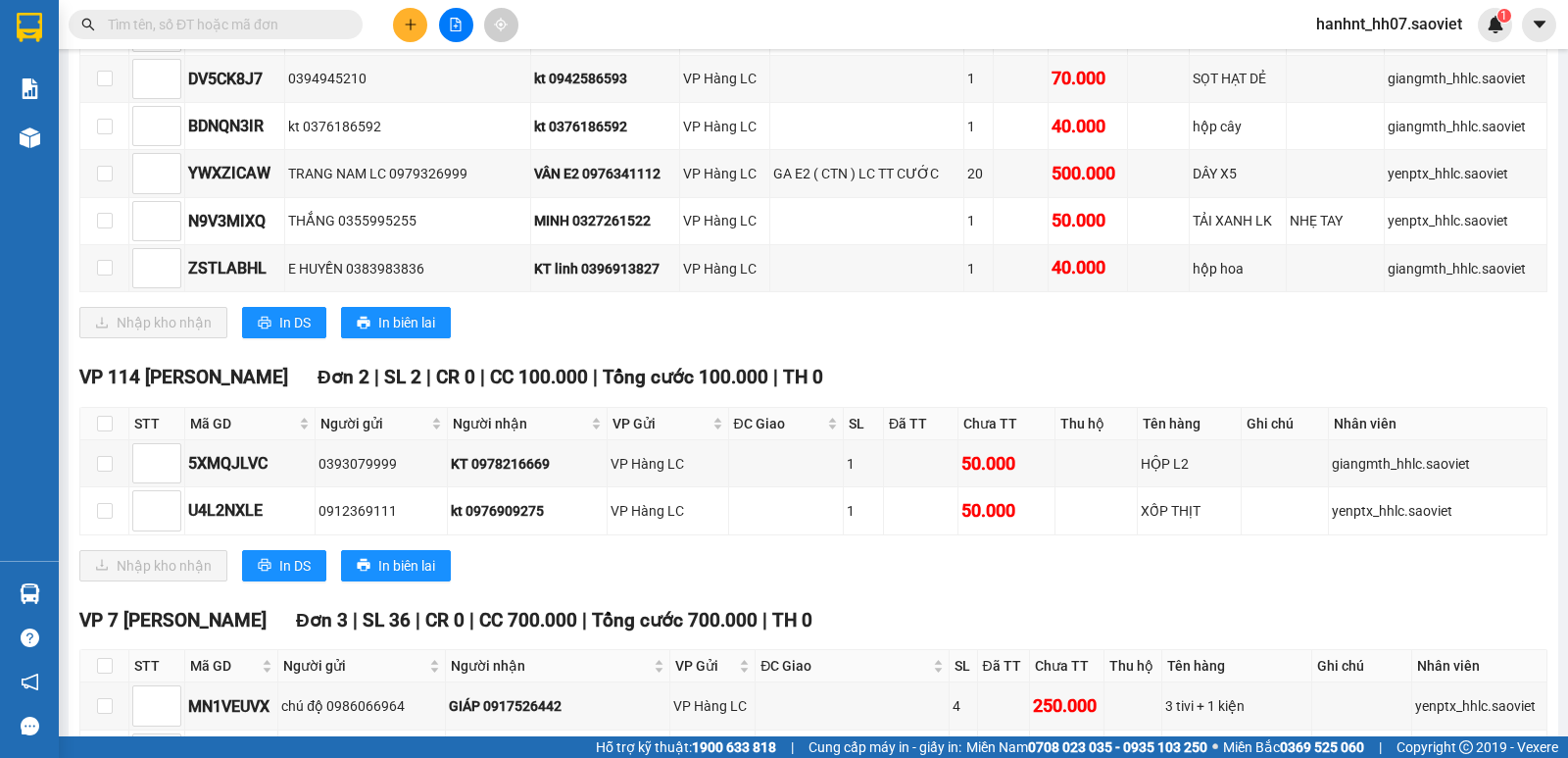
scroll to position [671, 0]
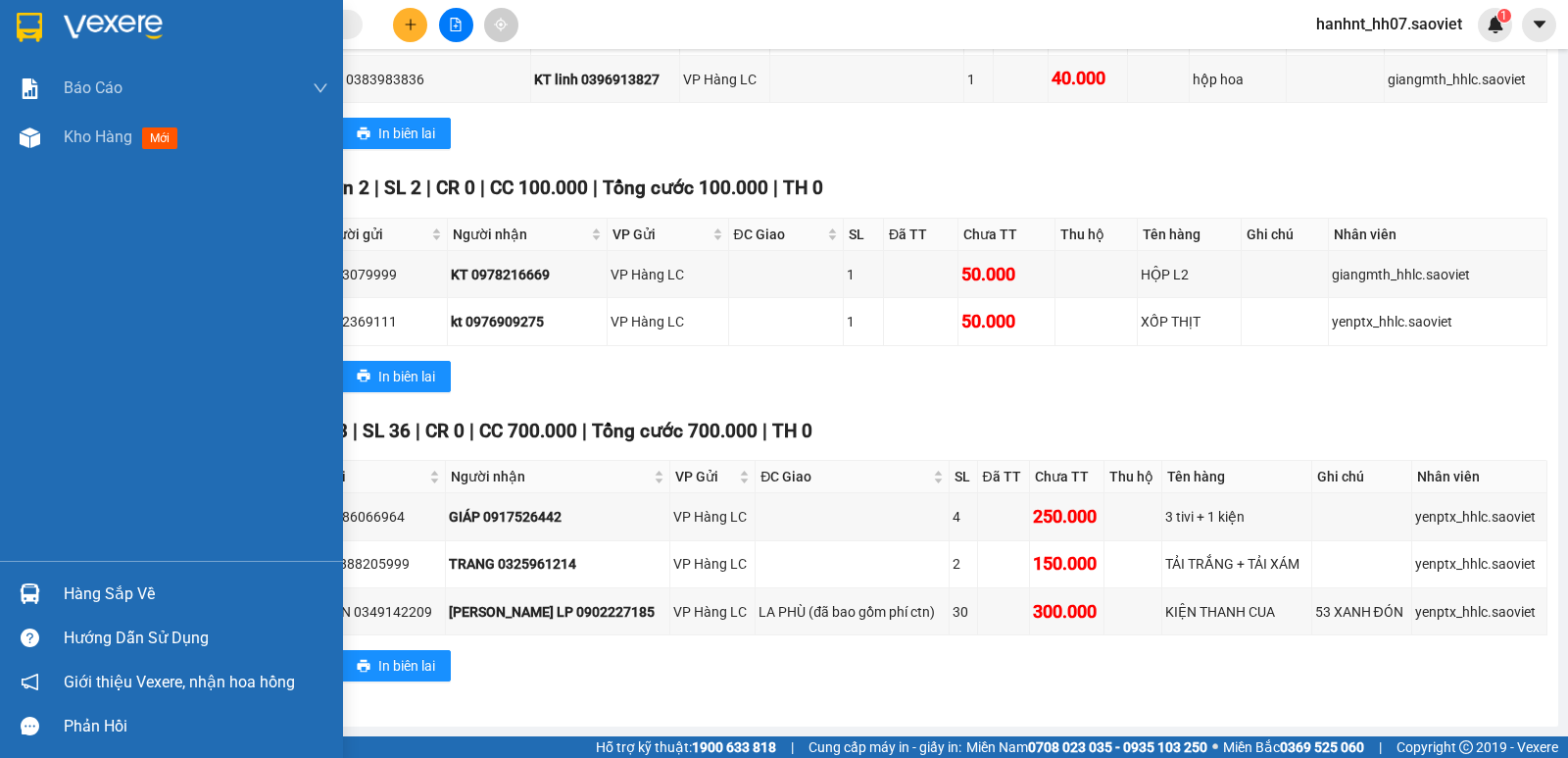
drag, startPoint x: 82, startPoint y: 594, endPoint x: 112, endPoint y: 580, distance: 33.1
click at [83, 594] on div "Hàng sắp về" at bounding box center [196, 595] width 265 height 30
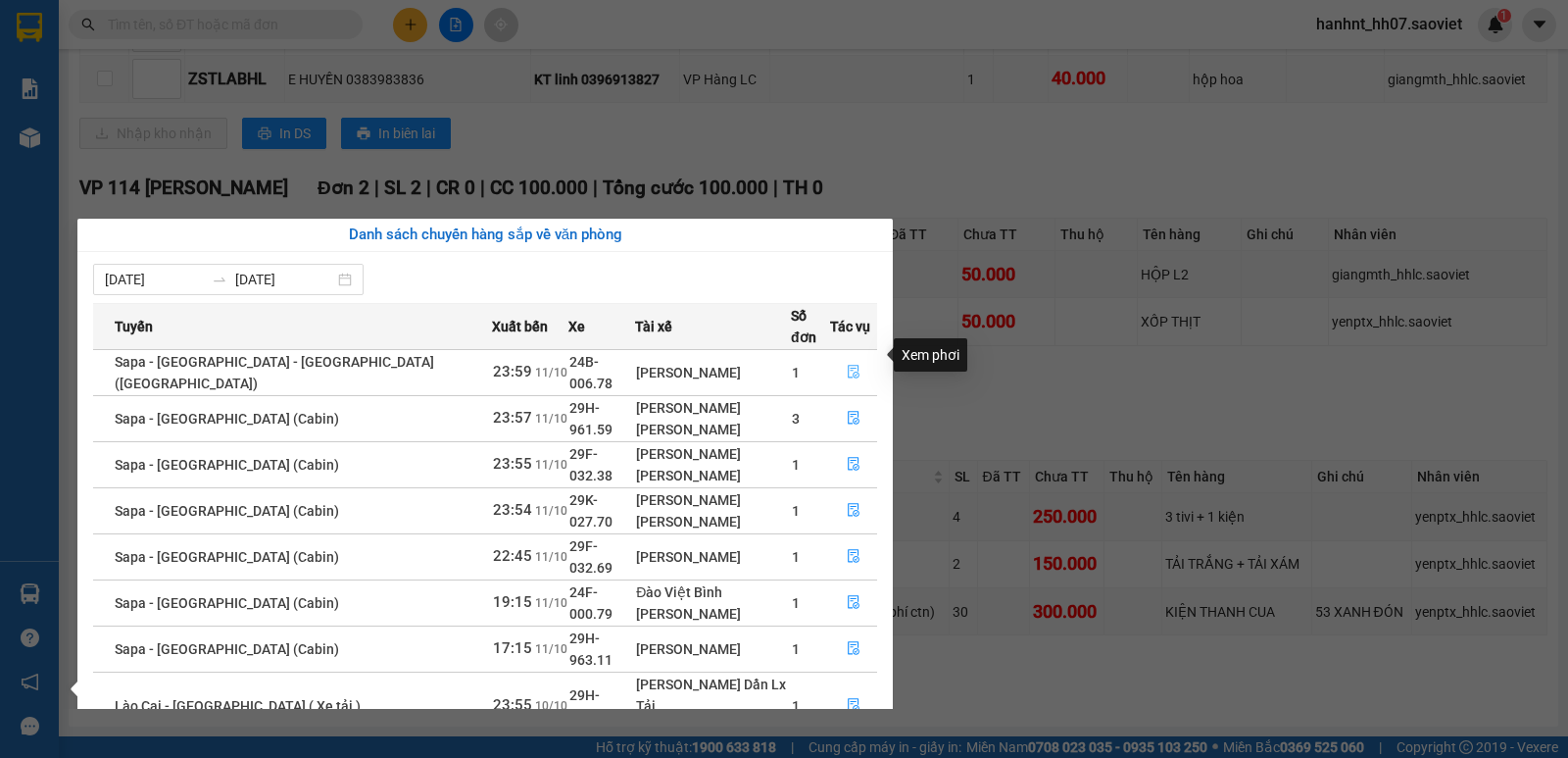
click at [845, 357] on button "button" at bounding box center [853, 373] width 45 height 32
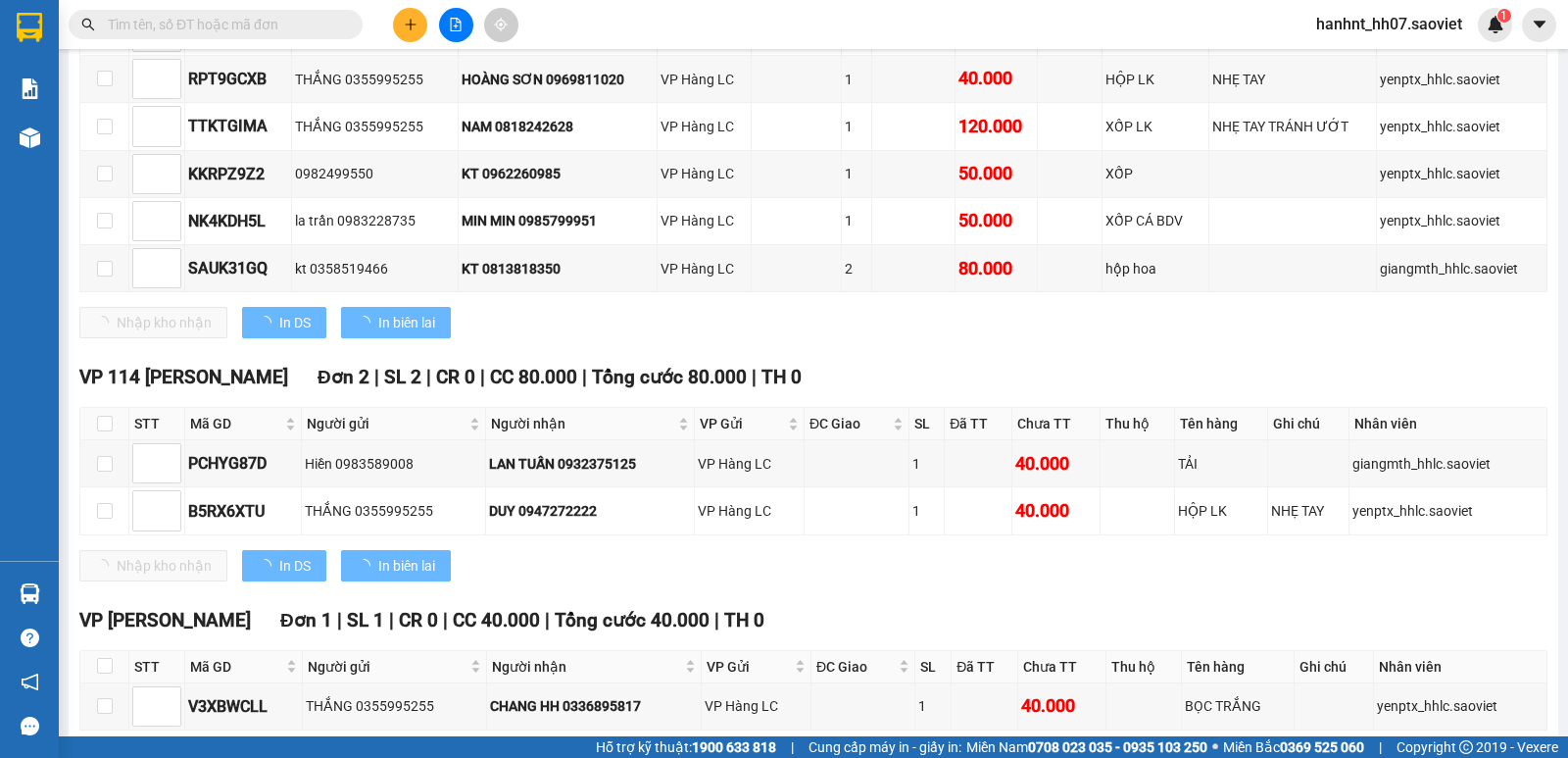
scroll to position [962, 0]
